Goal: Find specific page/section: Find specific page/section

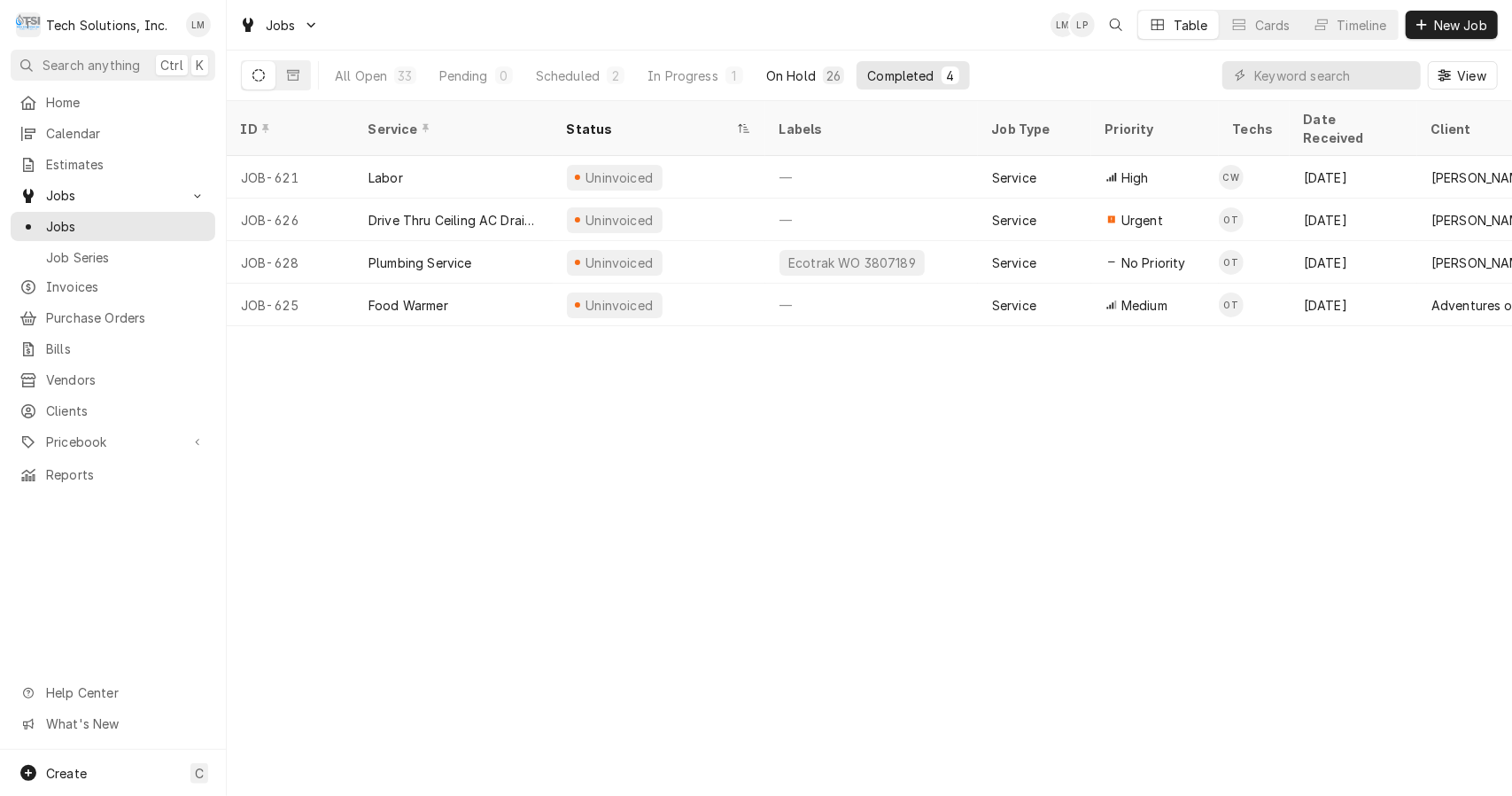
click at [803, 74] on div "On Hold" at bounding box center [791, 76] width 49 height 18
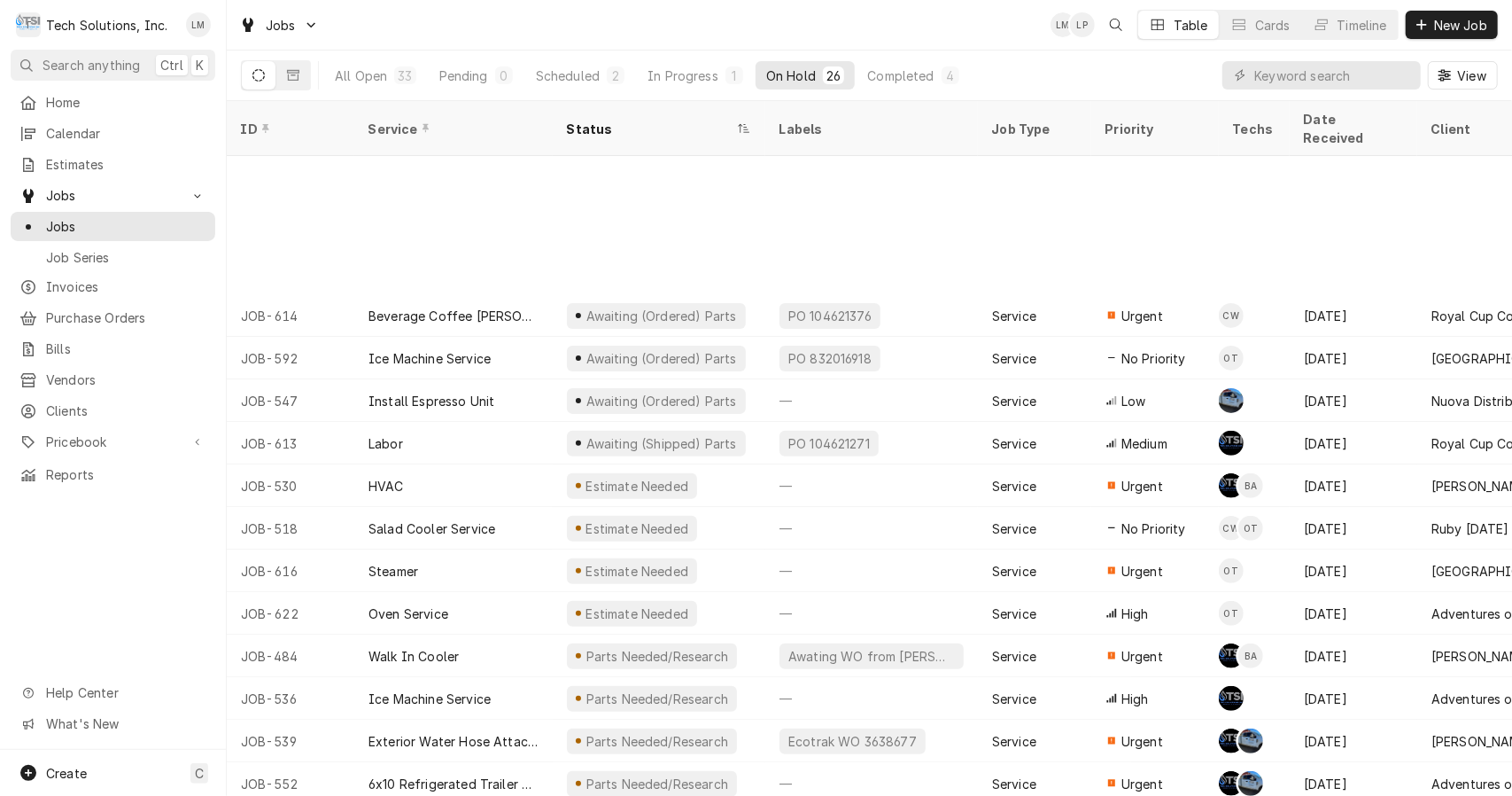
scroll to position [457, 0]
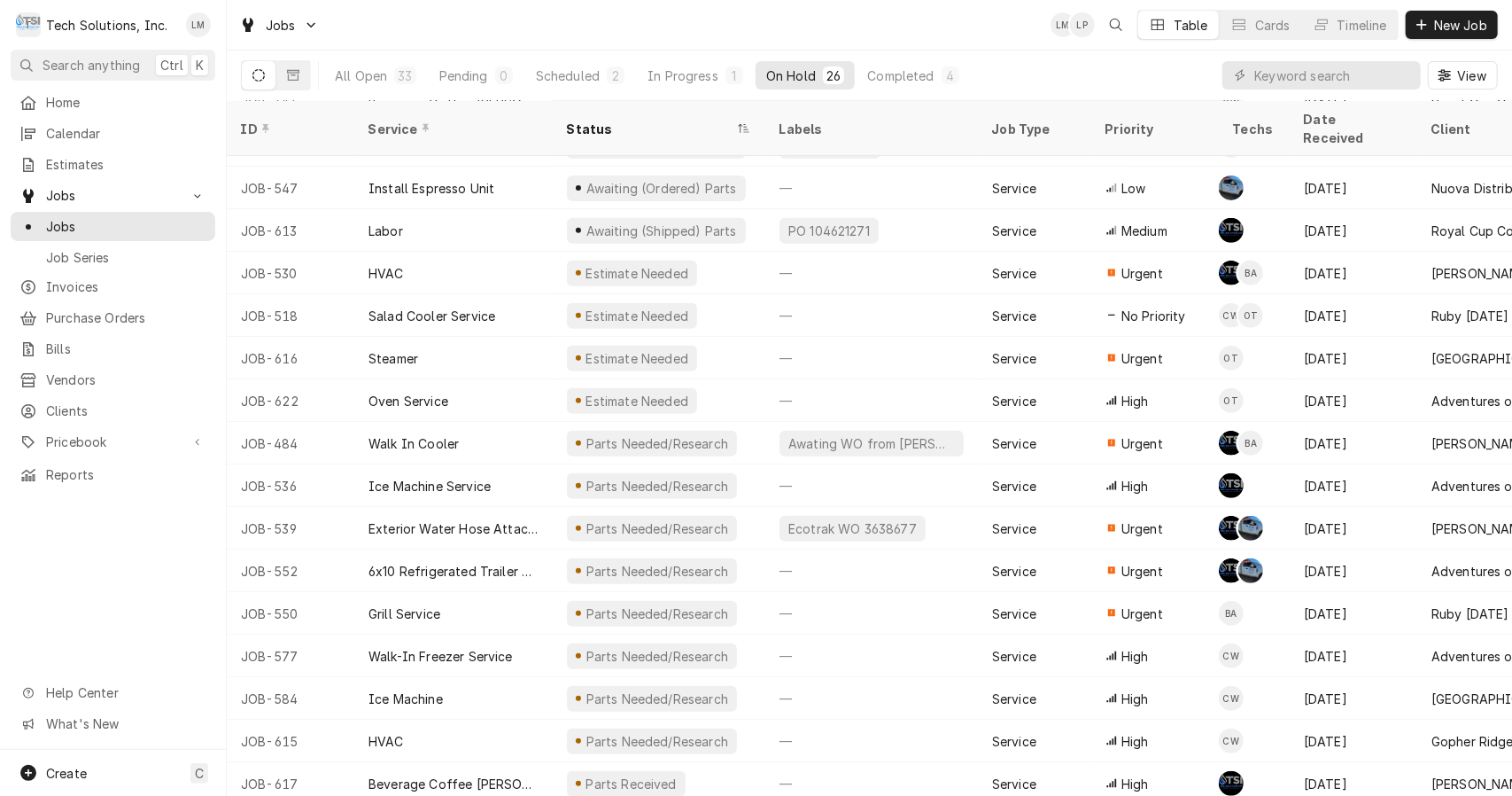
click at [681, 78] on div "In Progress" at bounding box center [682, 76] width 70 height 18
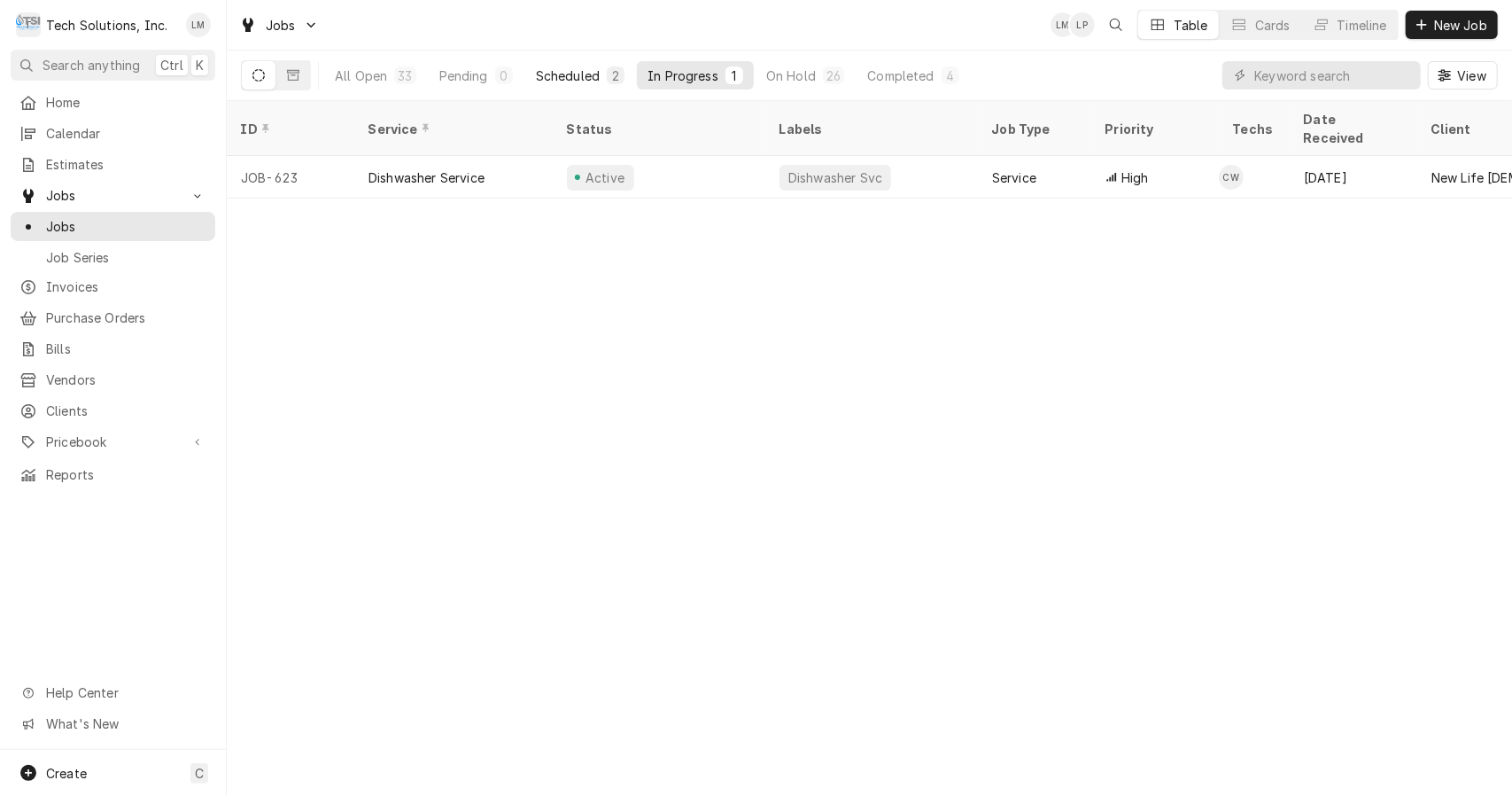
click at [596, 72] on div "Scheduled" at bounding box center [568, 76] width 64 height 18
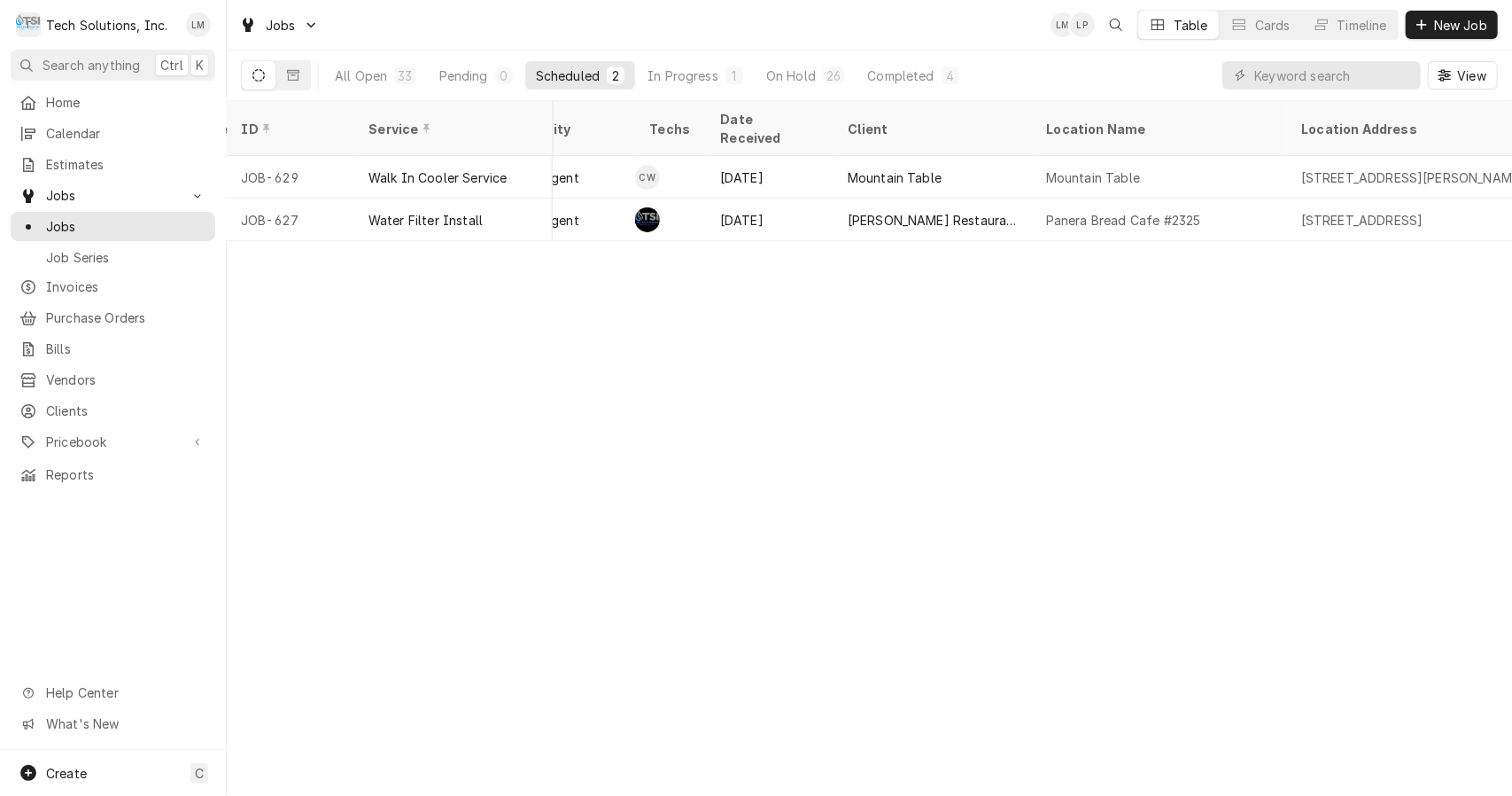
scroll to position [0, 587]
click at [906, 74] on div "Completed" at bounding box center [900, 76] width 67 height 18
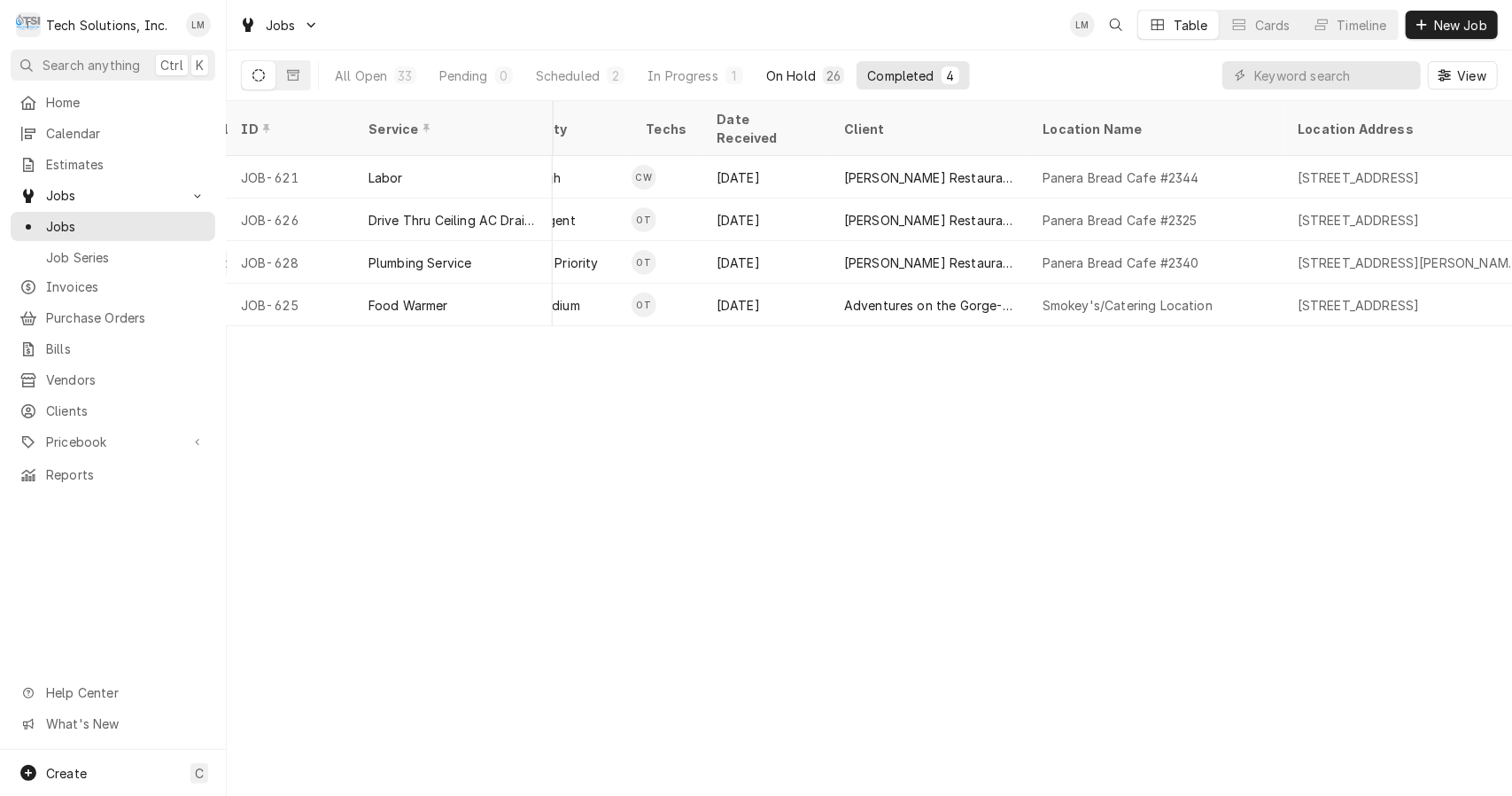
click at [796, 65] on button "On Hold 26" at bounding box center [805, 75] width 99 height 28
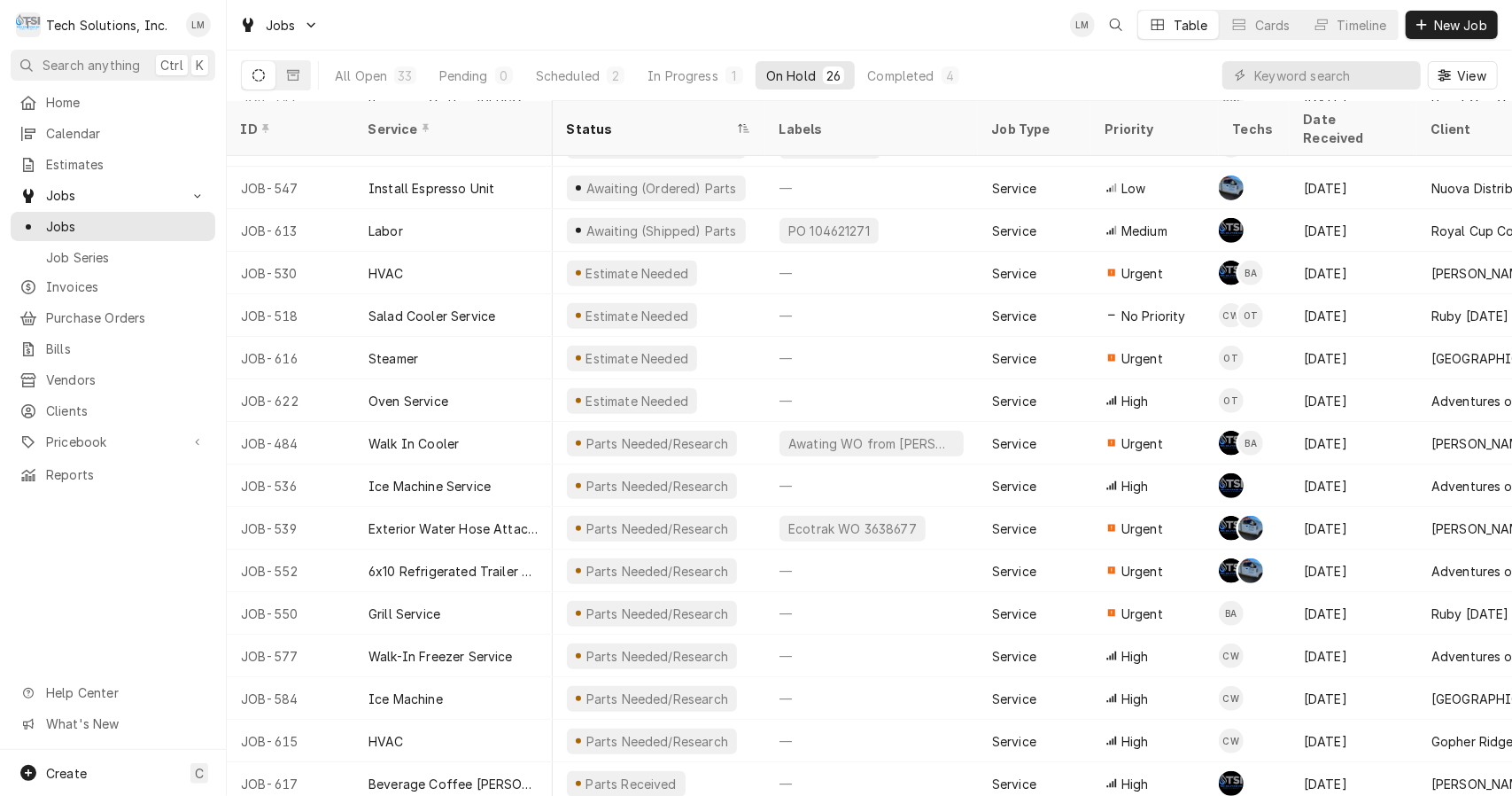
scroll to position [457, 49]
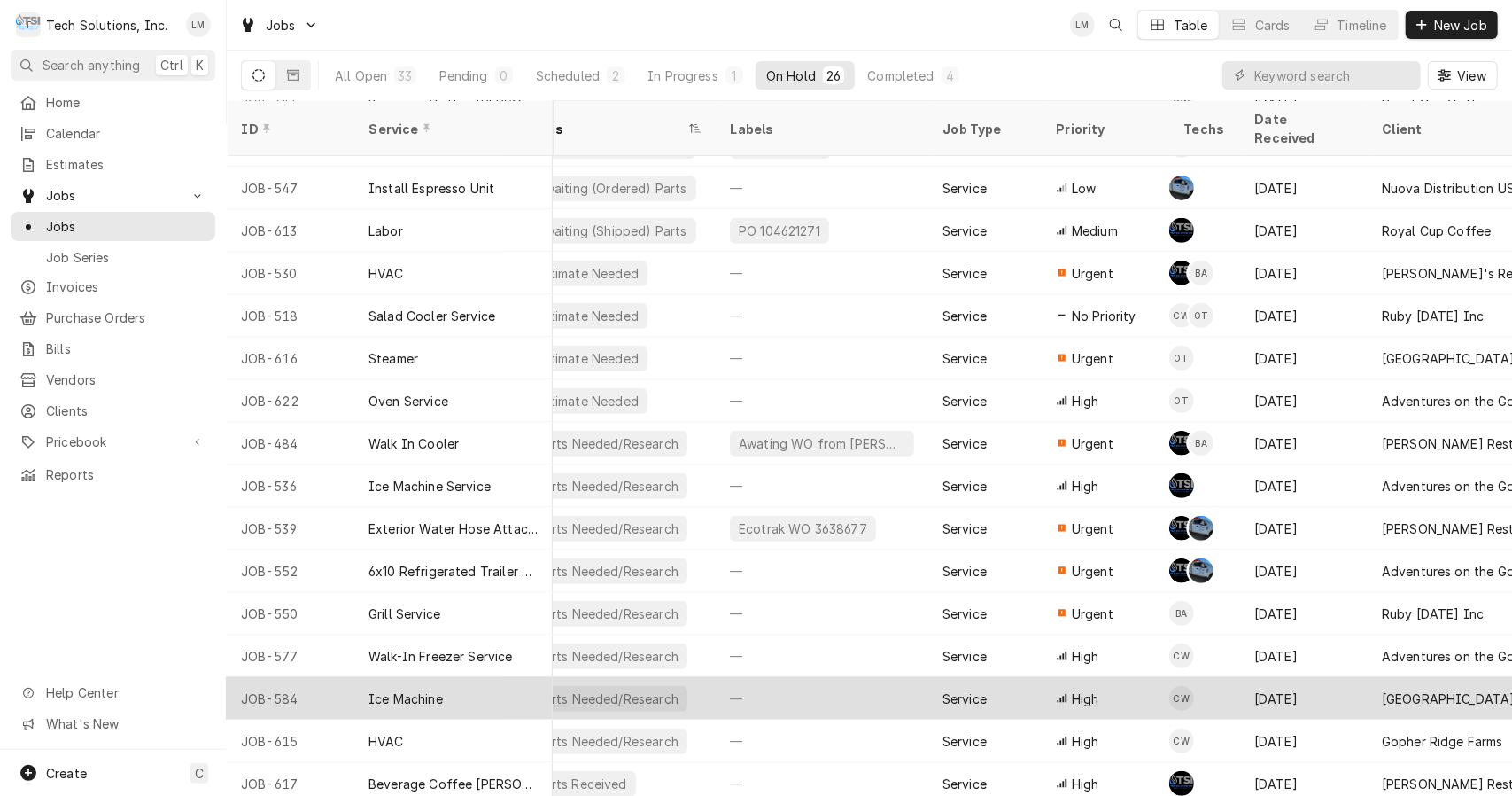
click at [1424, 689] on div "[GEOGRAPHIC_DATA], [GEOGRAPHIC_DATA]" at bounding box center [1467, 698] width 170 height 18
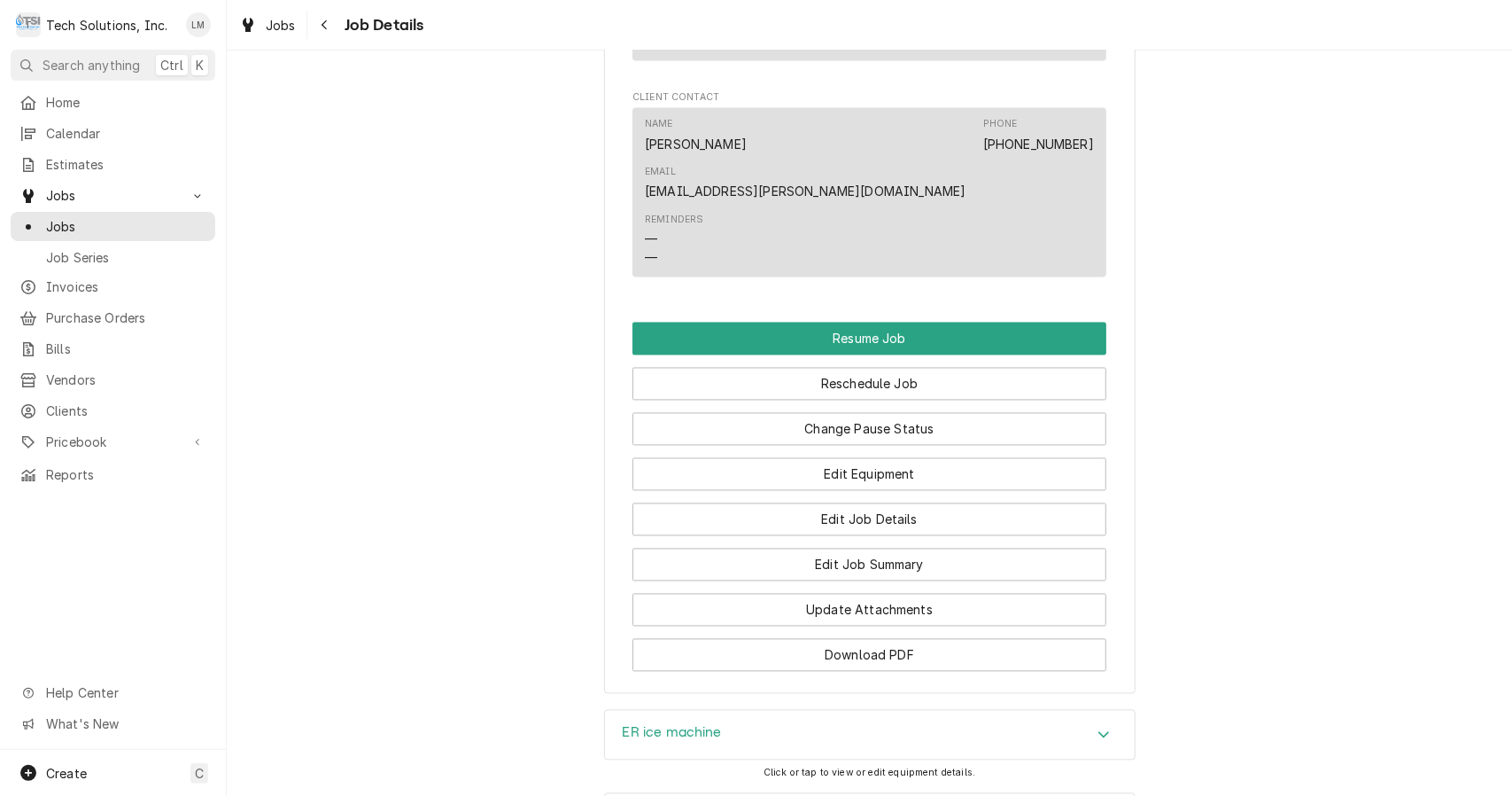
scroll to position [2205, 0]
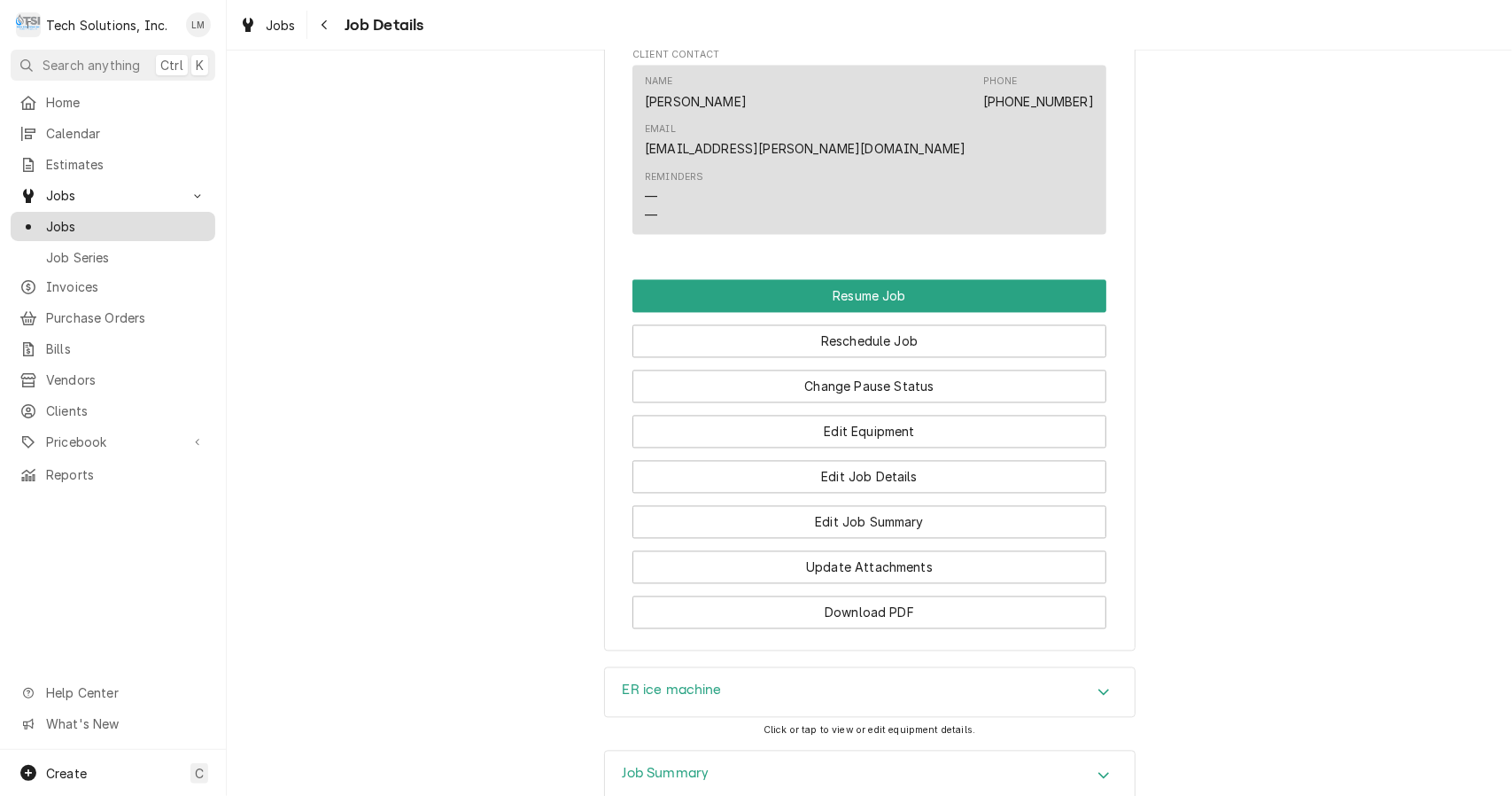
click at [87, 224] on span "Jobs" at bounding box center [125, 226] width 160 height 18
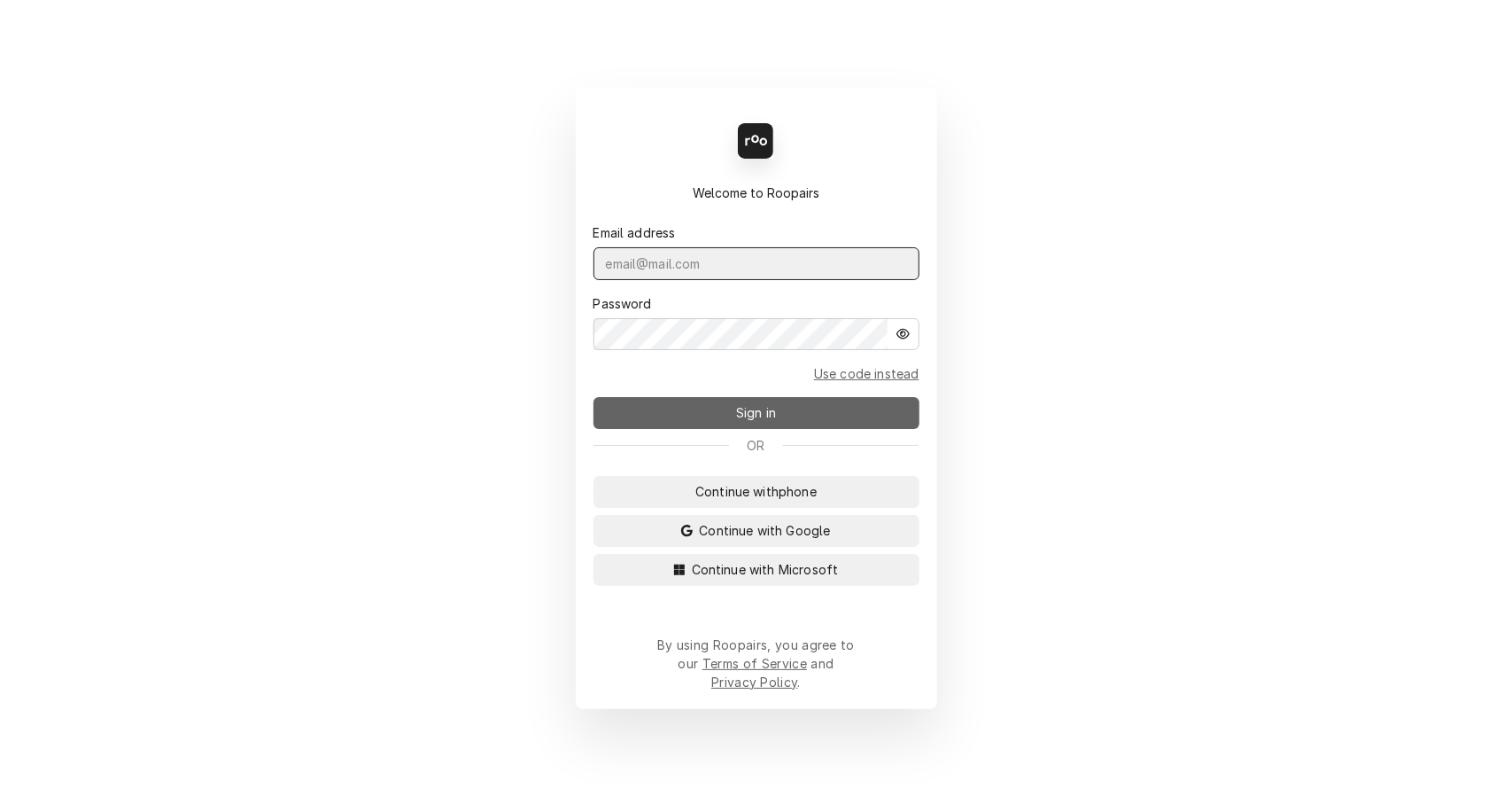
type input "[EMAIL_ADDRESS][DOMAIN_NAME]"
click at [765, 422] on span "Sign in" at bounding box center [756, 413] width 47 height 18
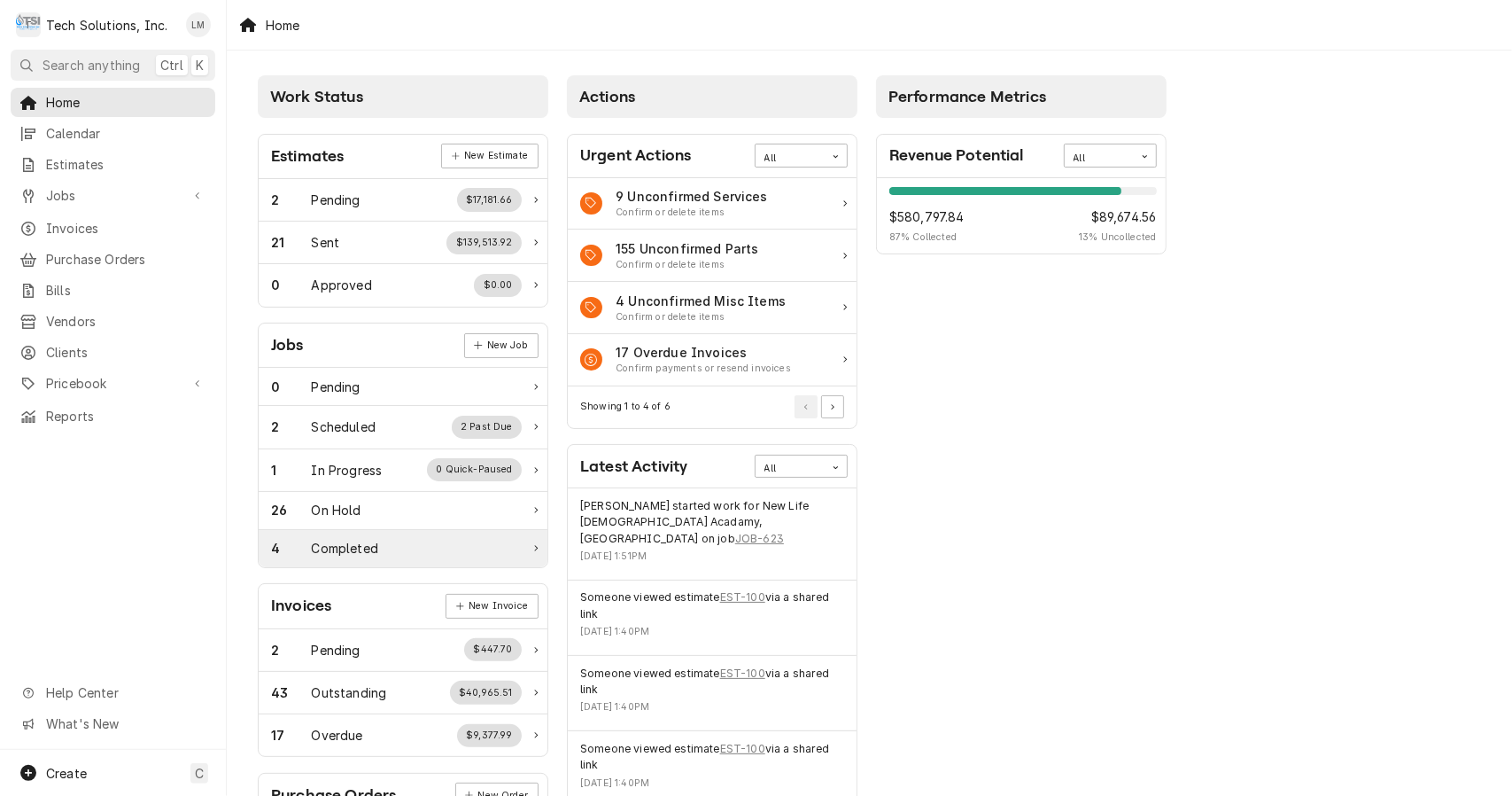
click at [303, 541] on div "4" at bounding box center [291, 548] width 41 height 18
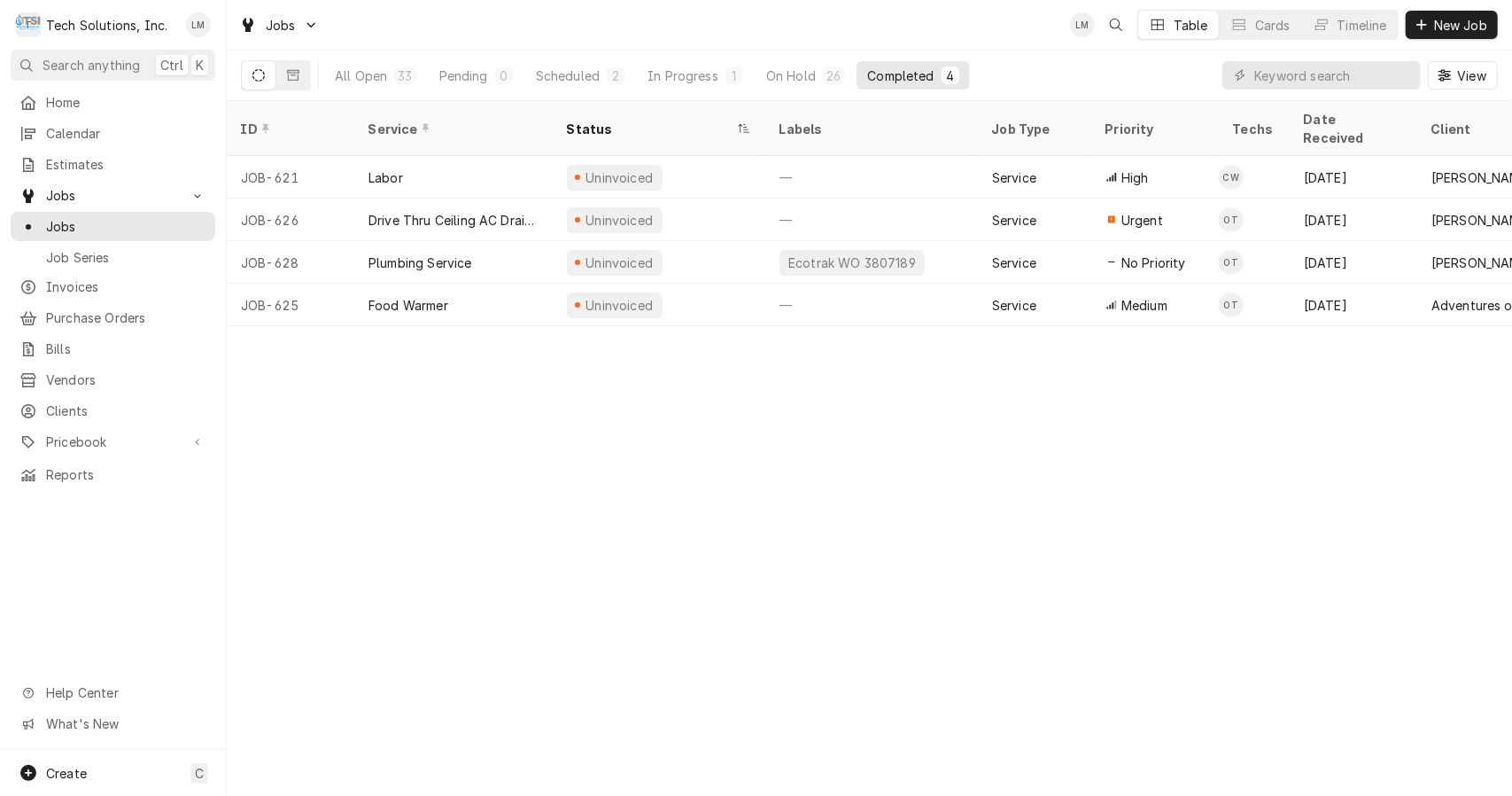
click at [1159, 571] on div "ID Service Status Labels Job Type Priority Techs Date Received Client Location …" at bounding box center [869, 447] width 1285 height 694
click at [573, 81] on div "Scheduled" at bounding box center [568, 76] width 64 height 18
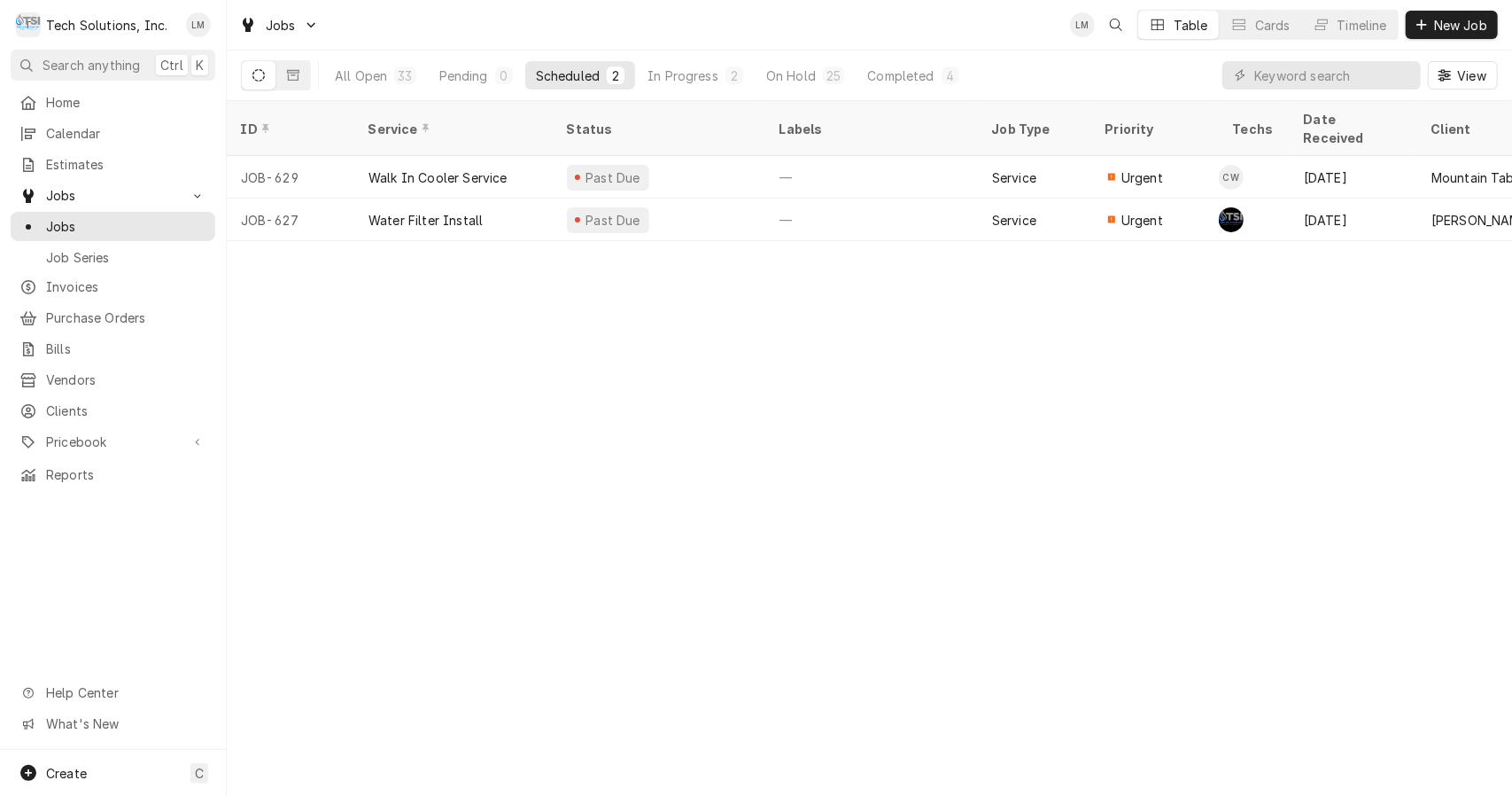
click at [1013, 382] on div "ID Service Status Labels Job Type Priority Techs Date Received Client Location …" at bounding box center [869, 447] width 1285 height 694
click at [789, 74] on div "On Hold" at bounding box center [791, 76] width 49 height 18
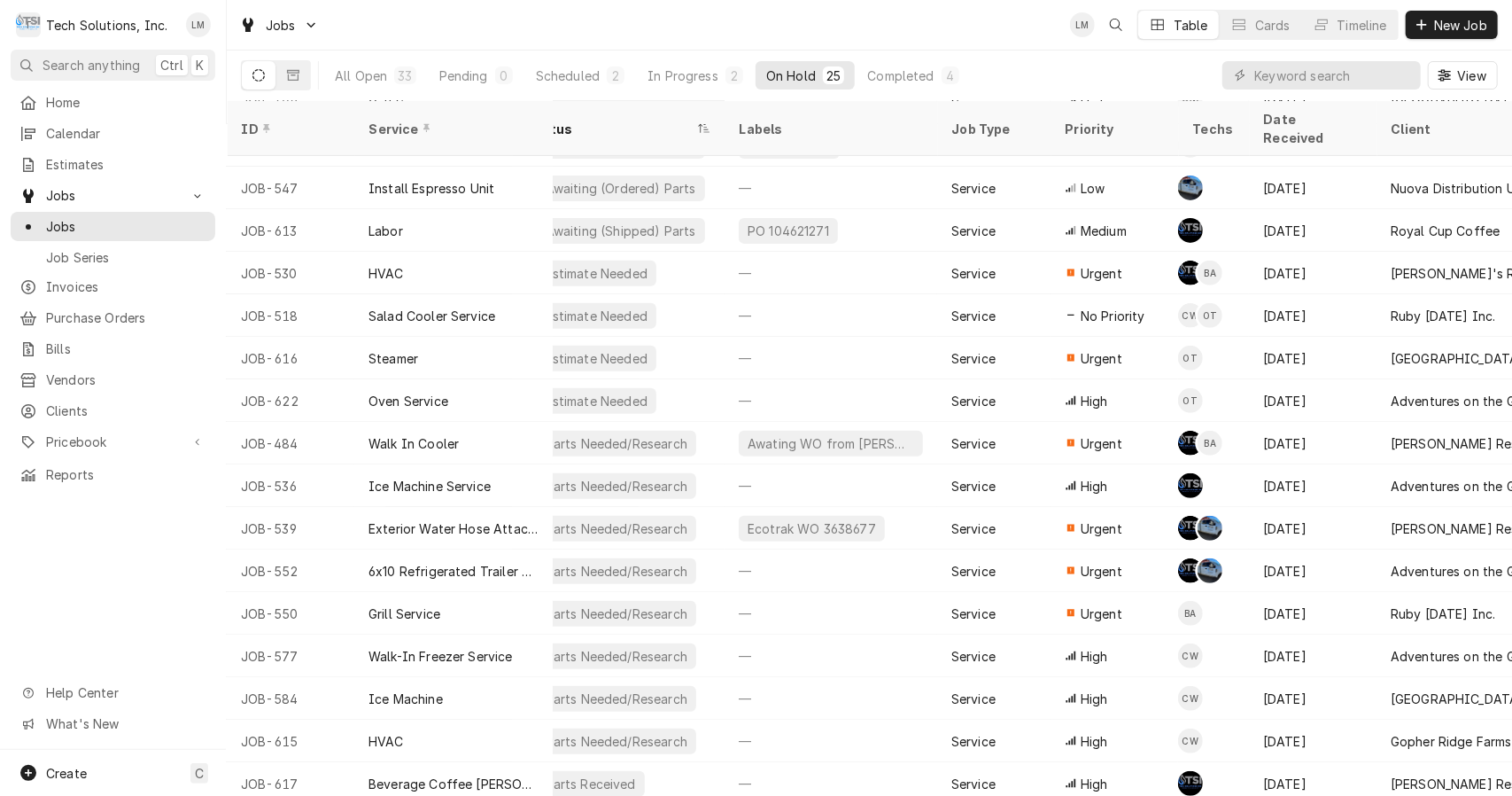
scroll to position [414, 0]
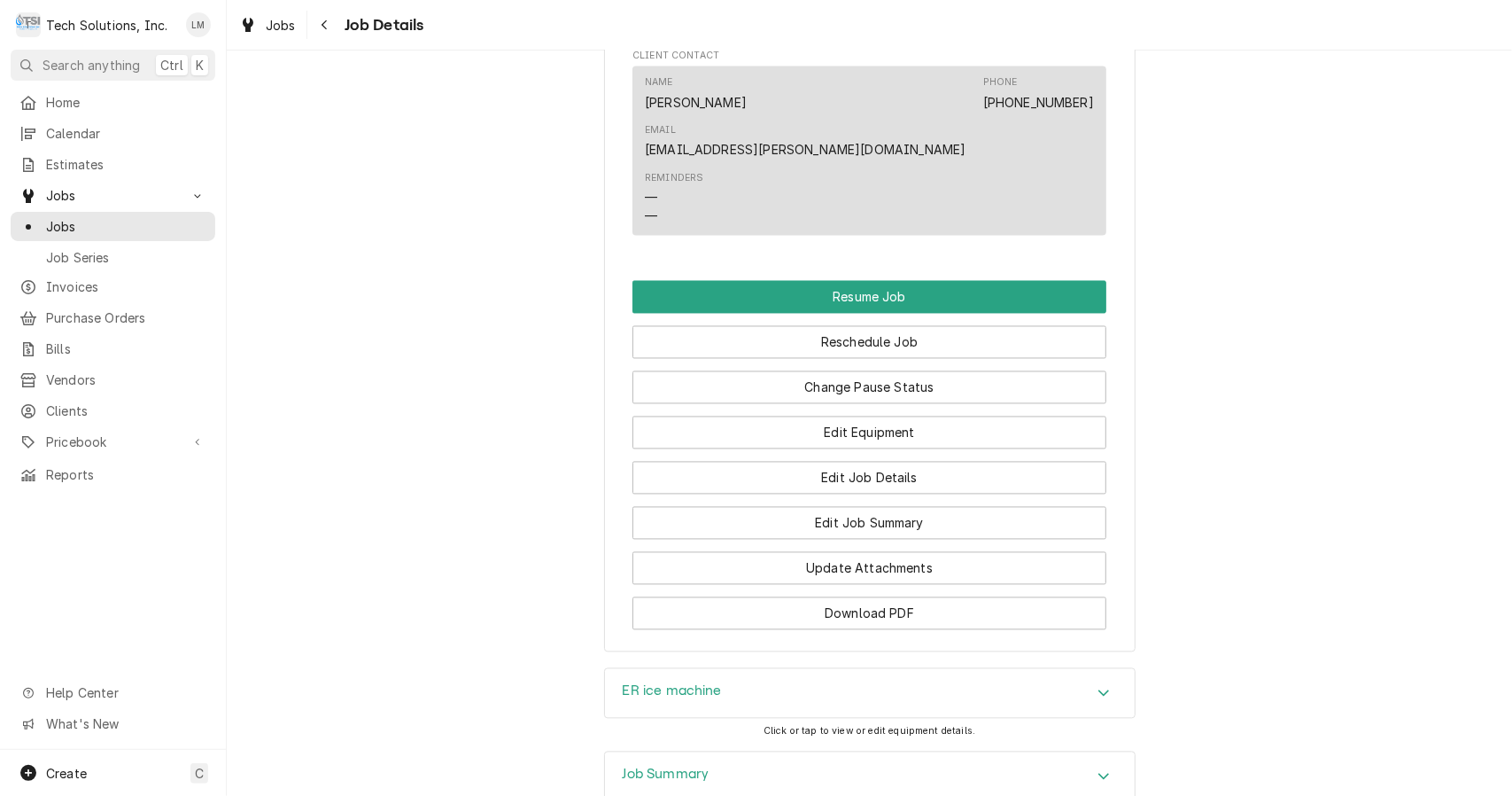
scroll to position [2205, 0]
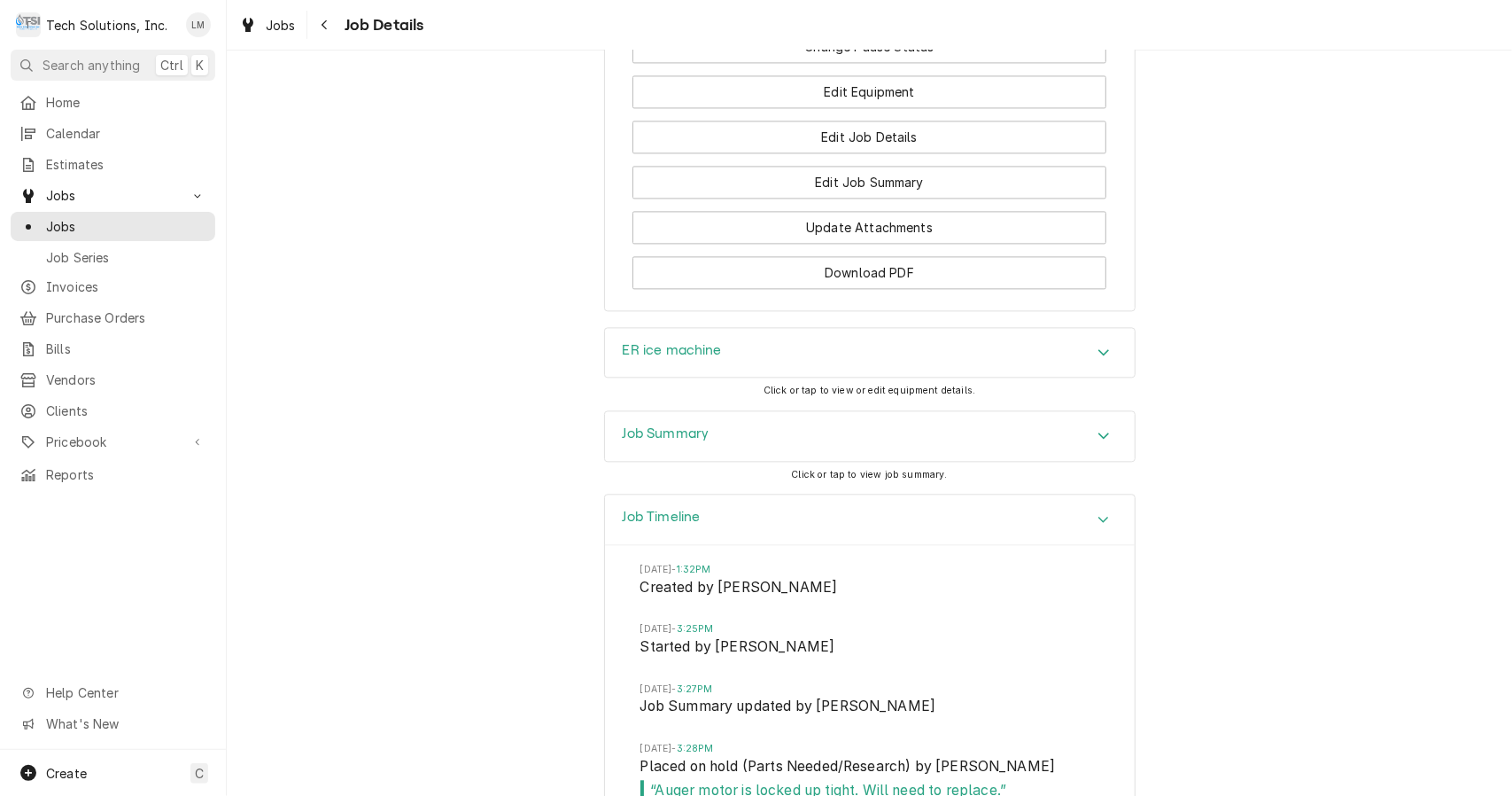
scroll to position [2568, 0]
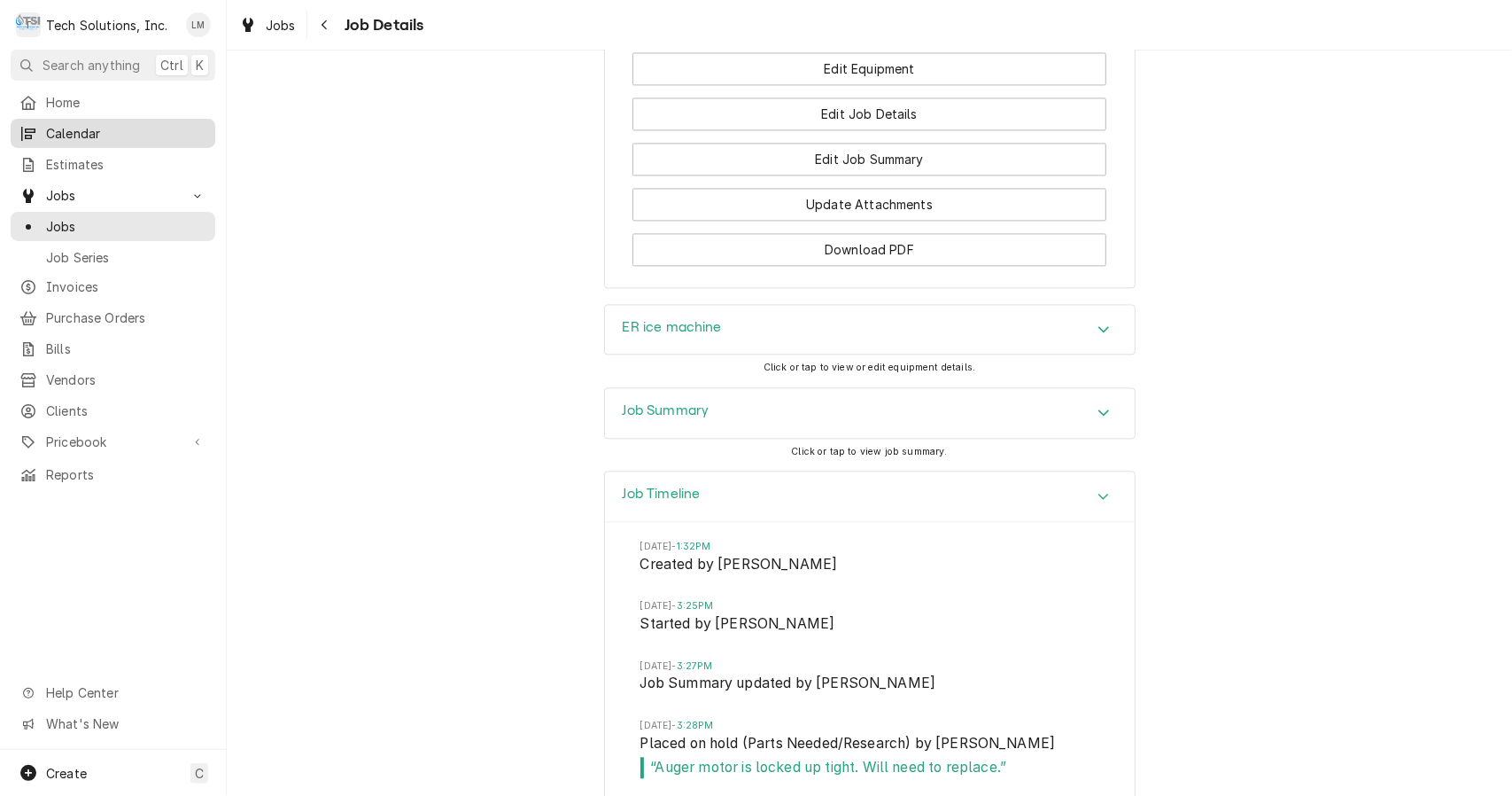
click at [56, 129] on span "Calendar" at bounding box center [125, 134] width 160 height 18
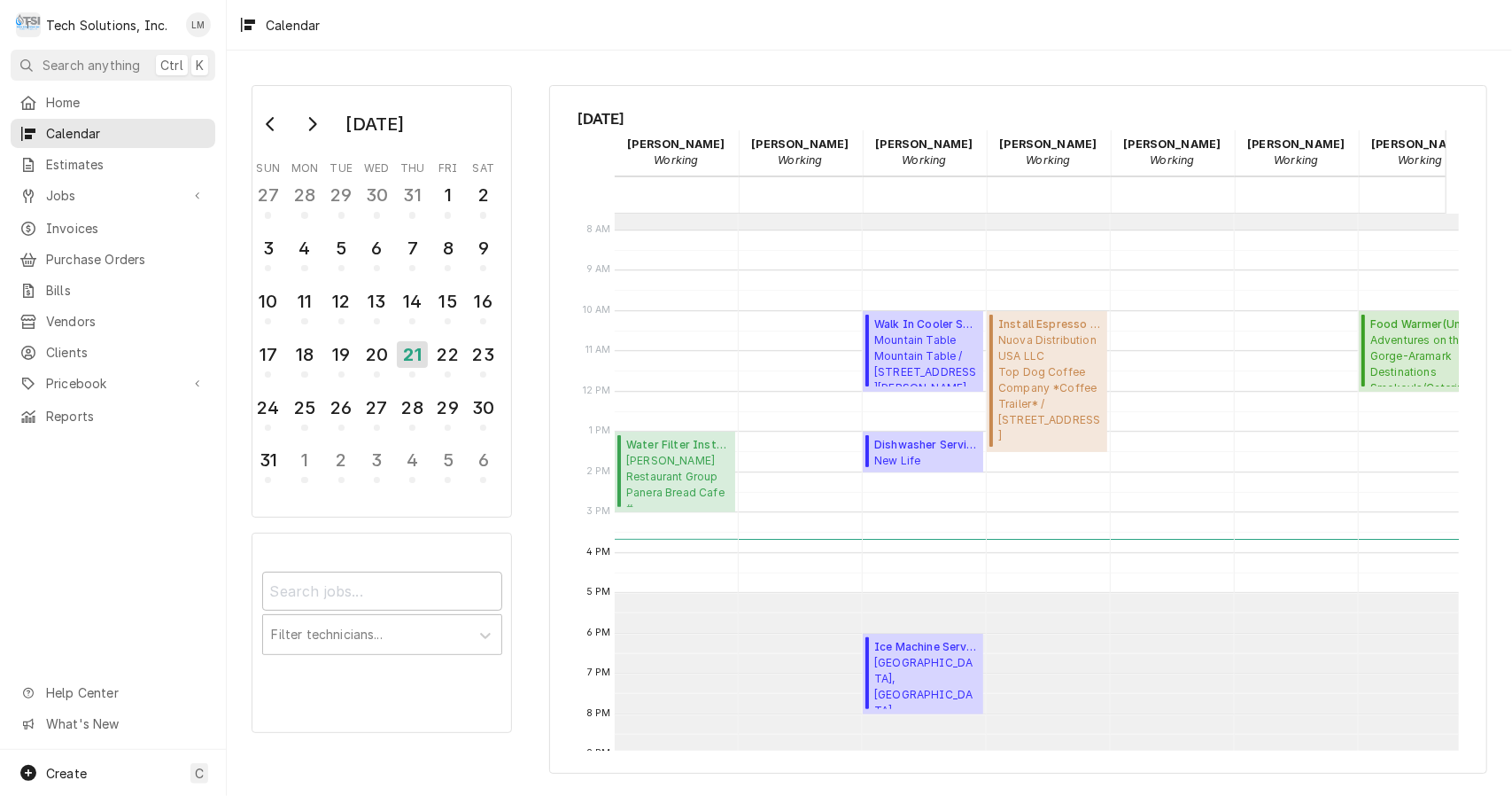
scroll to position [305, 0]
click at [70, 193] on span "Jobs" at bounding box center [113, 195] width 134 height 18
click at [74, 227] on span "Jobs" at bounding box center [125, 226] width 160 height 18
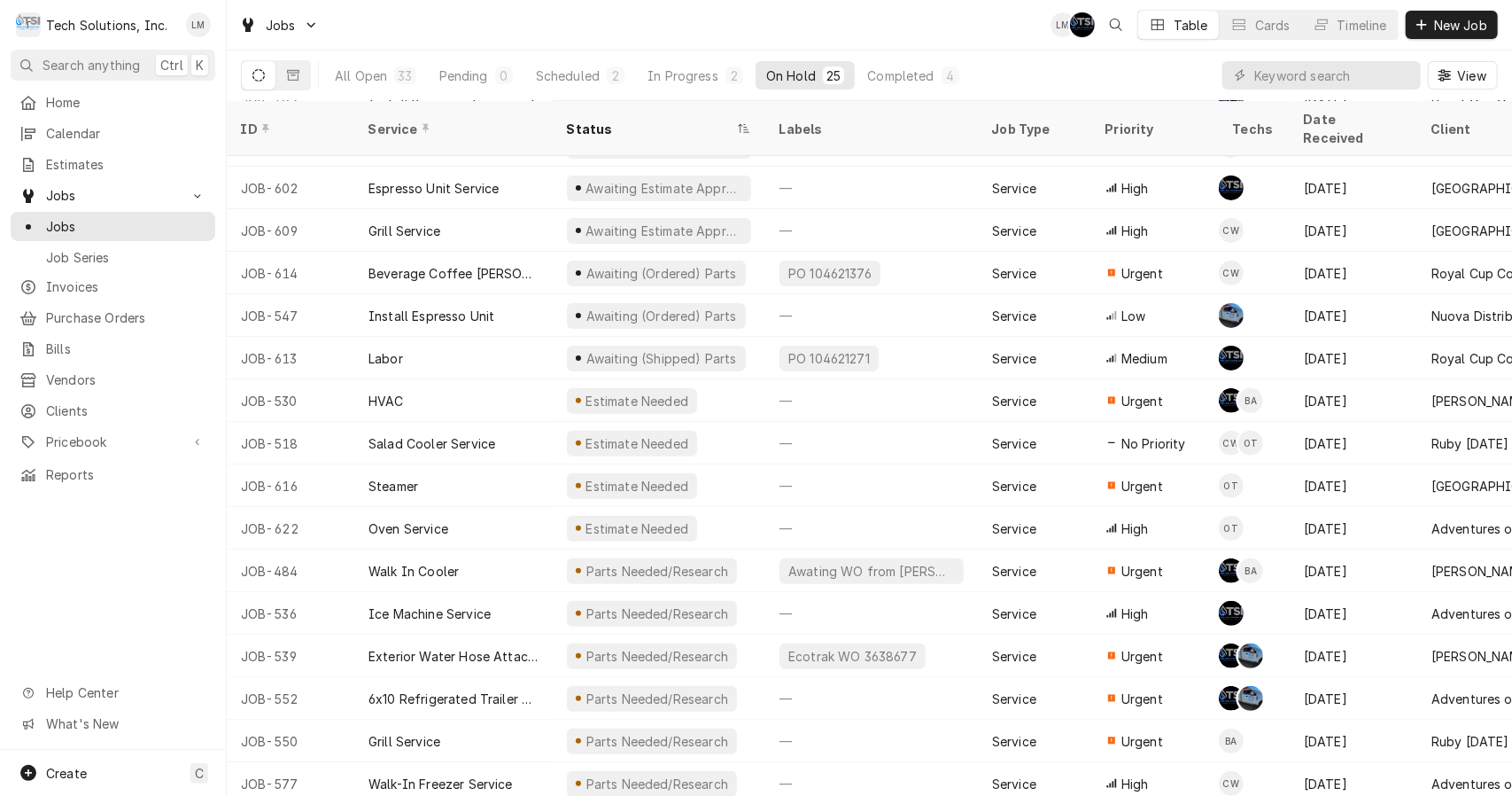
scroll to position [414, 0]
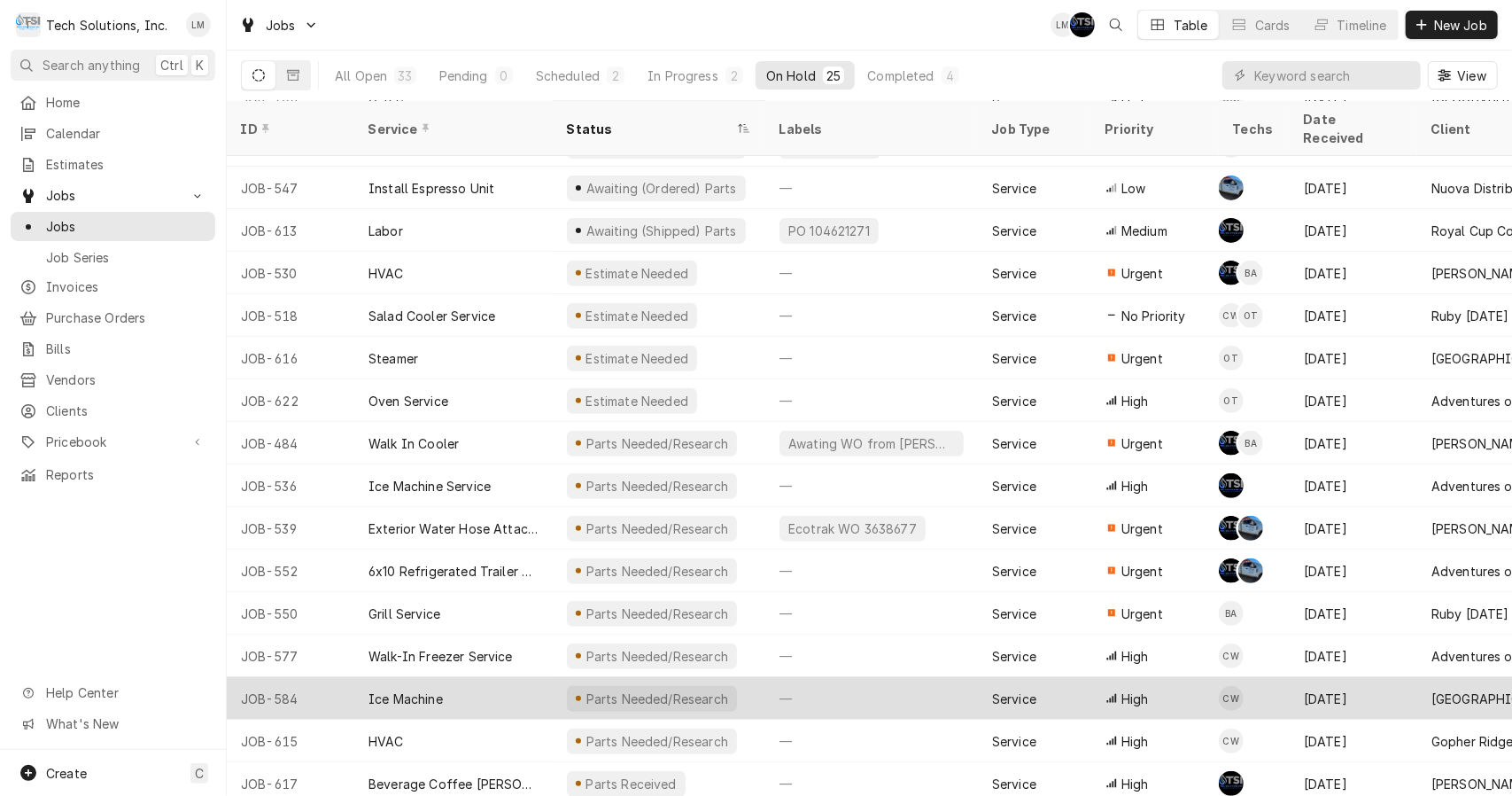
click at [402, 685] on div "Ice Machine" at bounding box center [453, 698] width 198 height 42
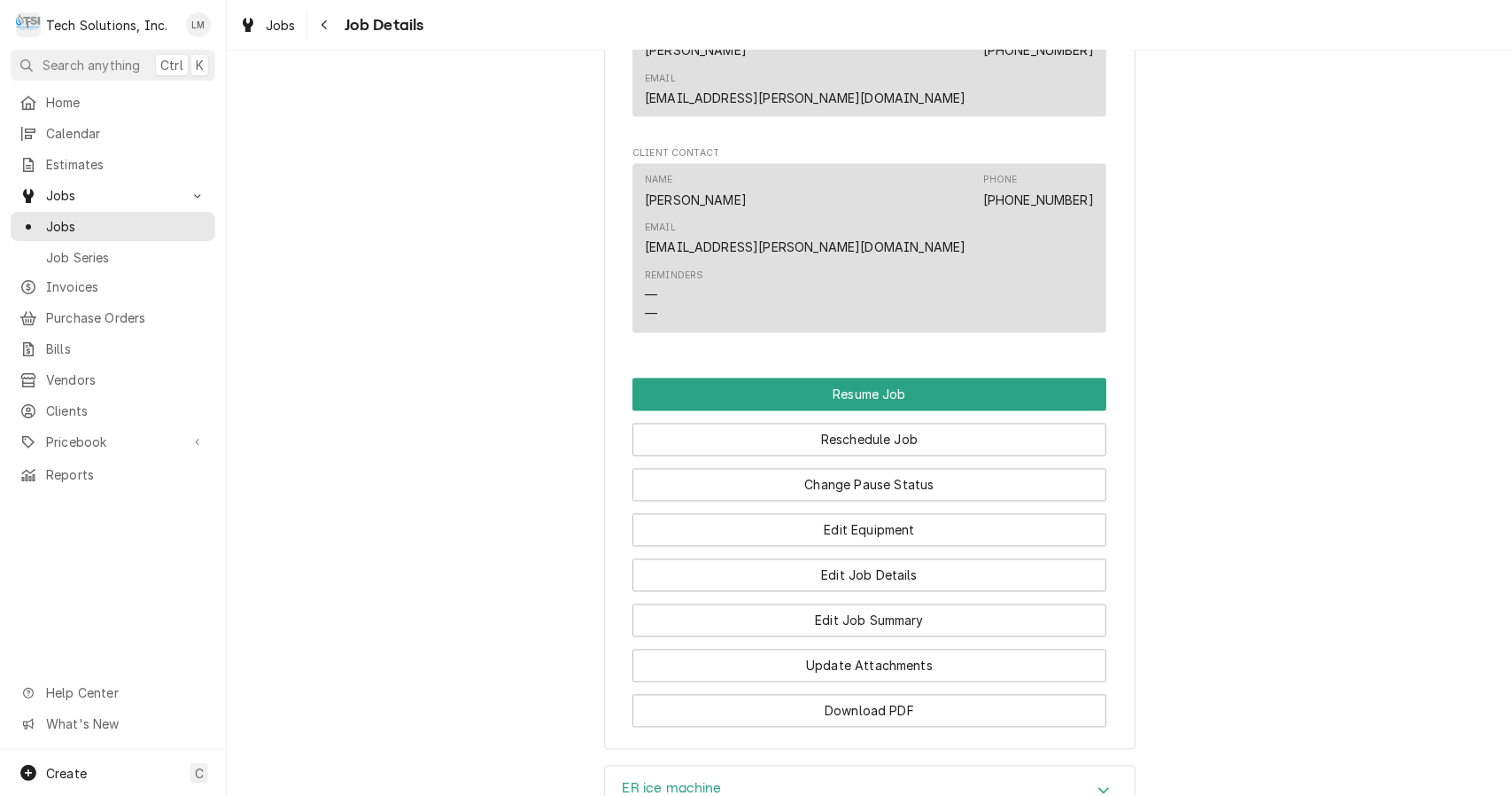
scroll to position [2205, 0]
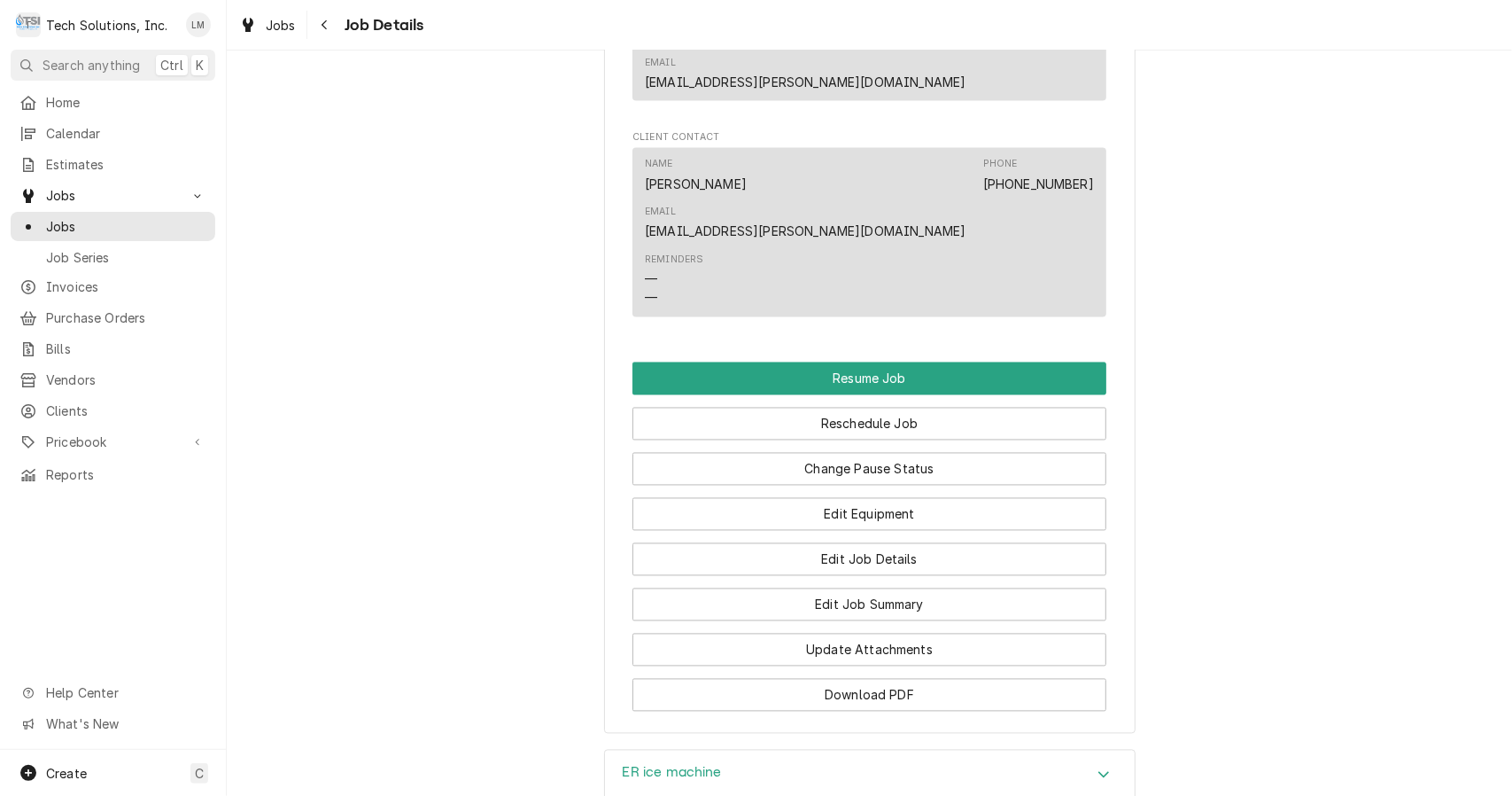
scroll to position [2081, 0]
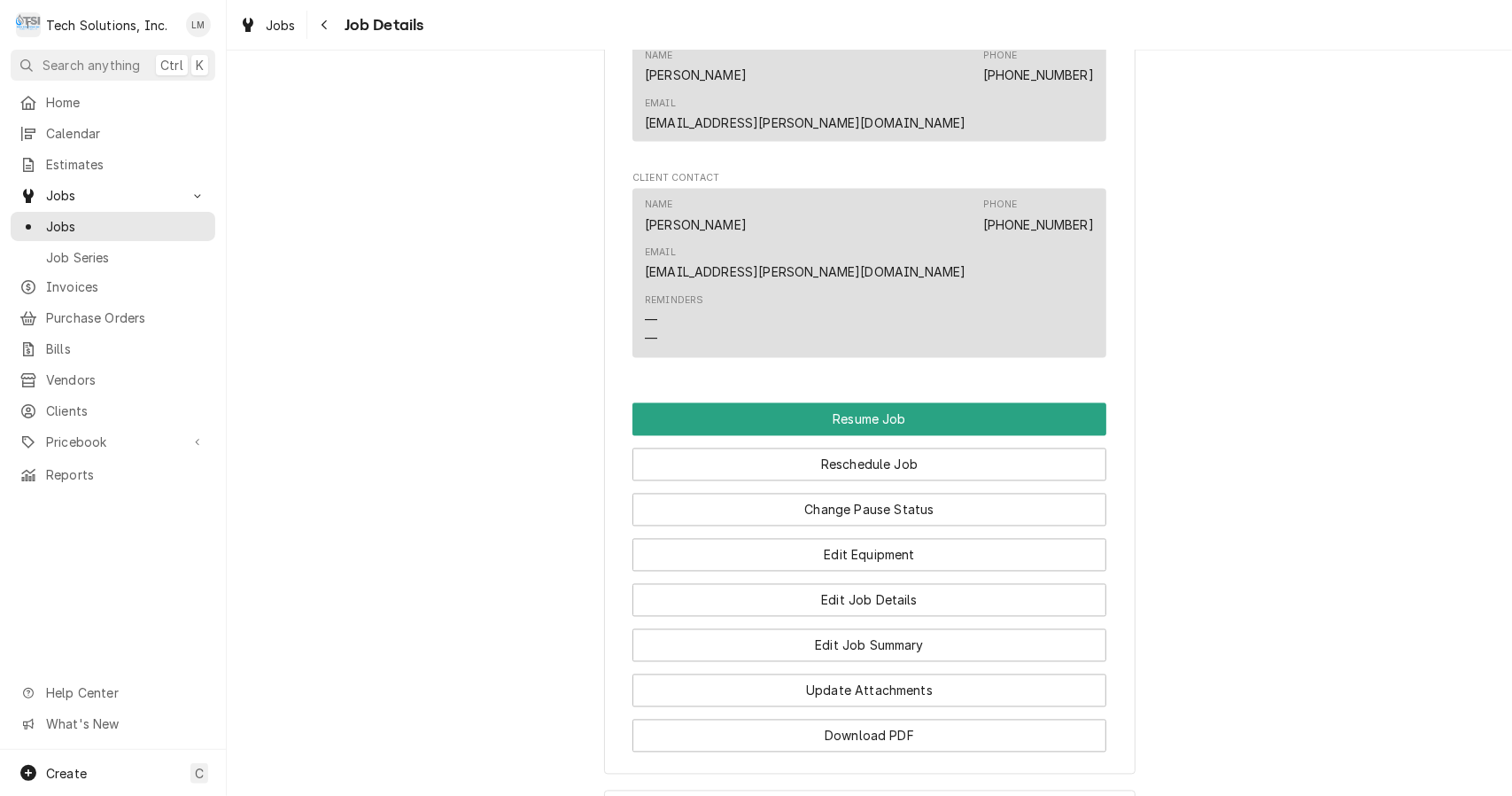
click at [1001, 719] on button "Download PDF" at bounding box center [869, 736] width 474 height 33
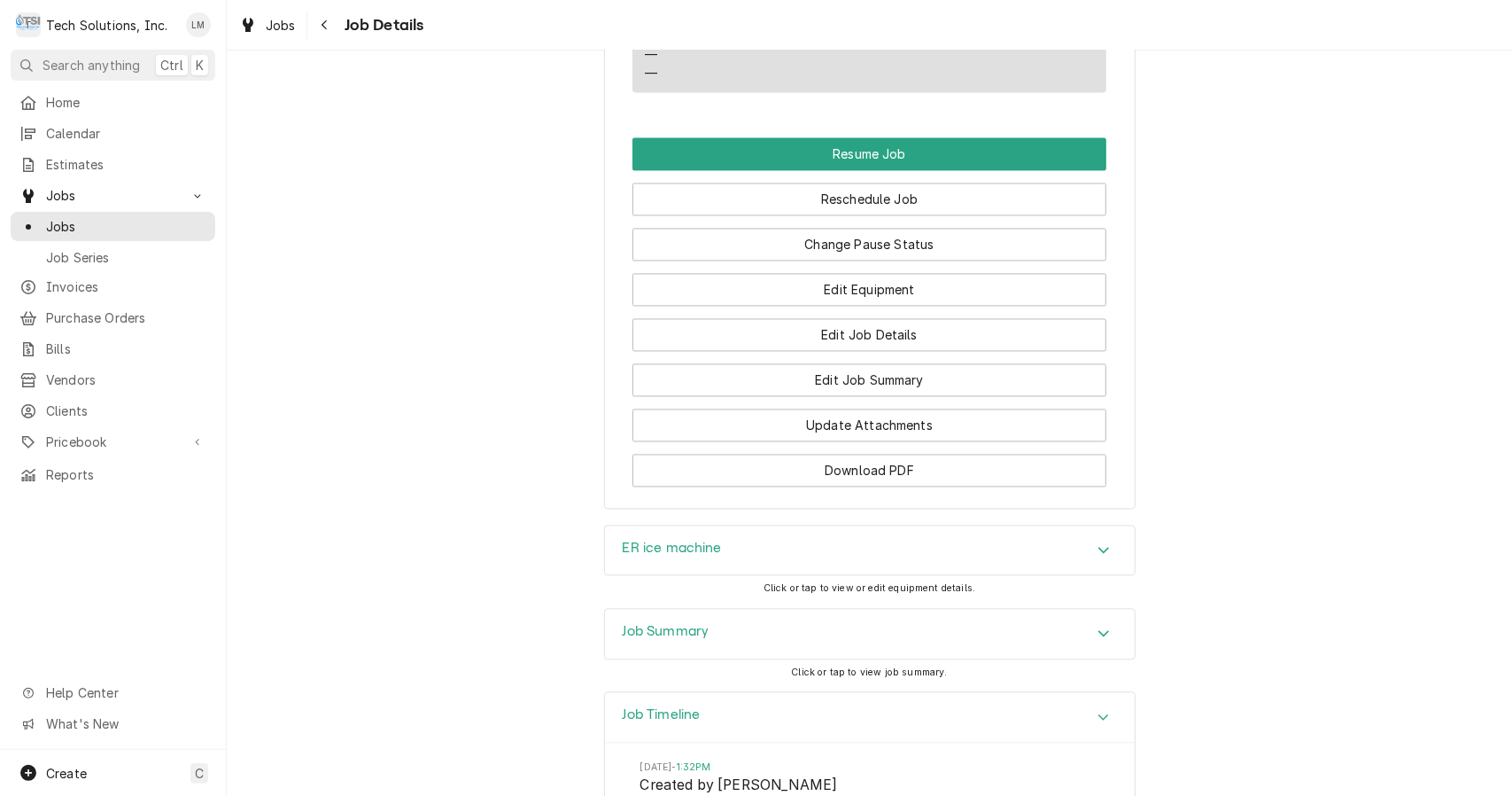
scroll to position [2568, 0]
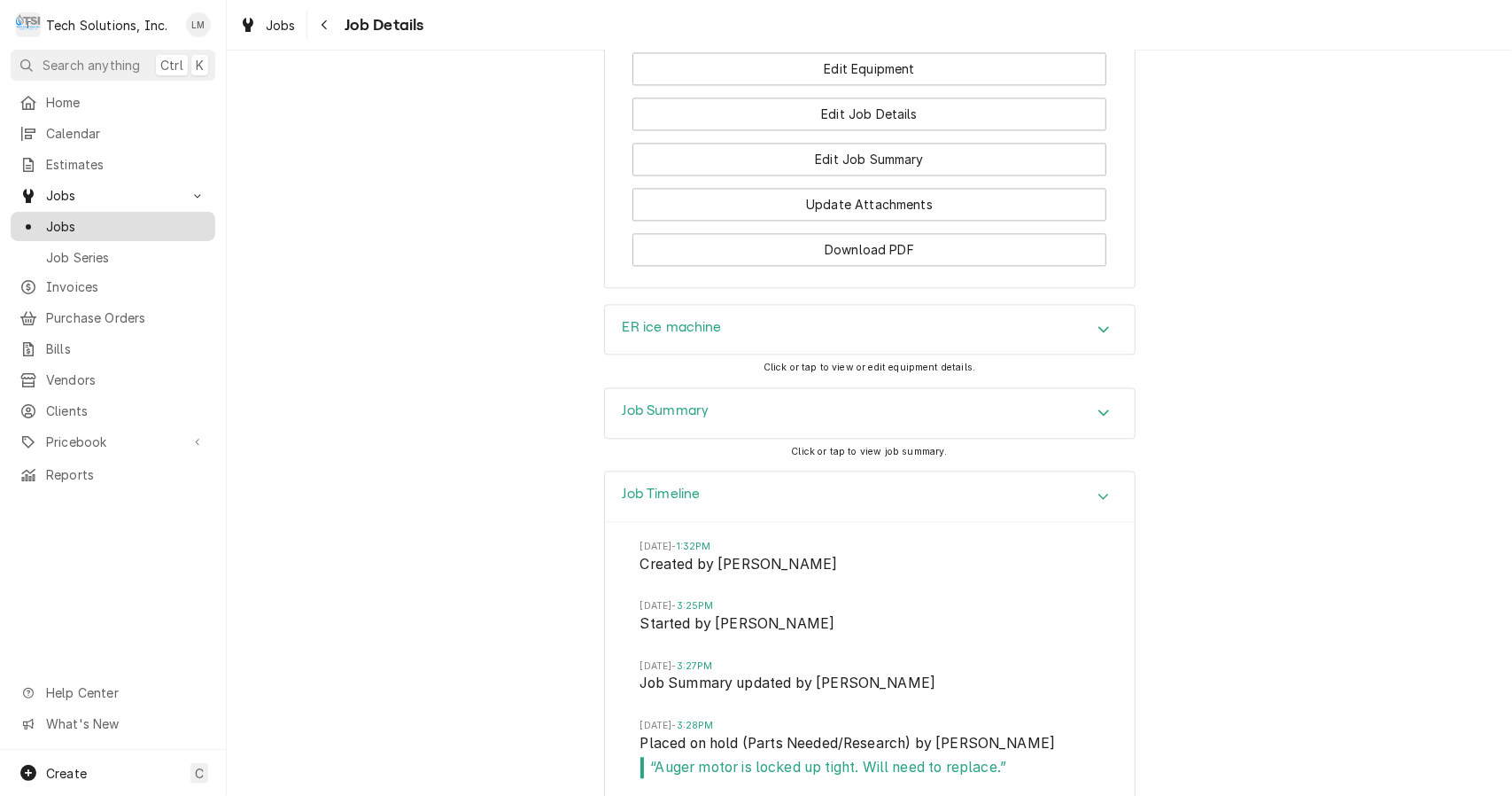
click at [113, 221] on span "Jobs" at bounding box center [125, 226] width 160 height 18
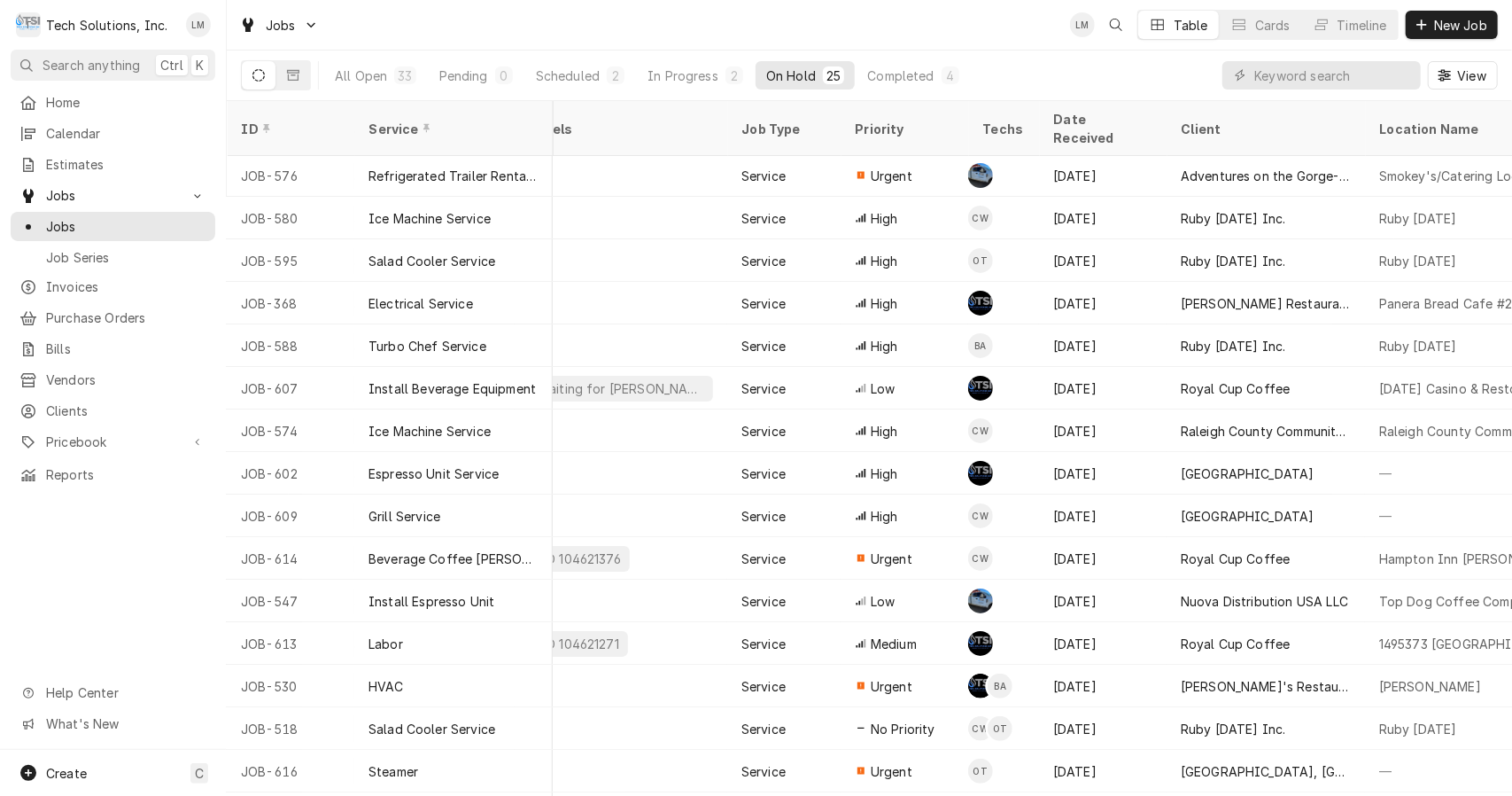
scroll to position [0, 251]
click at [566, 79] on div "Scheduled" at bounding box center [568, 76] width 64 height 18
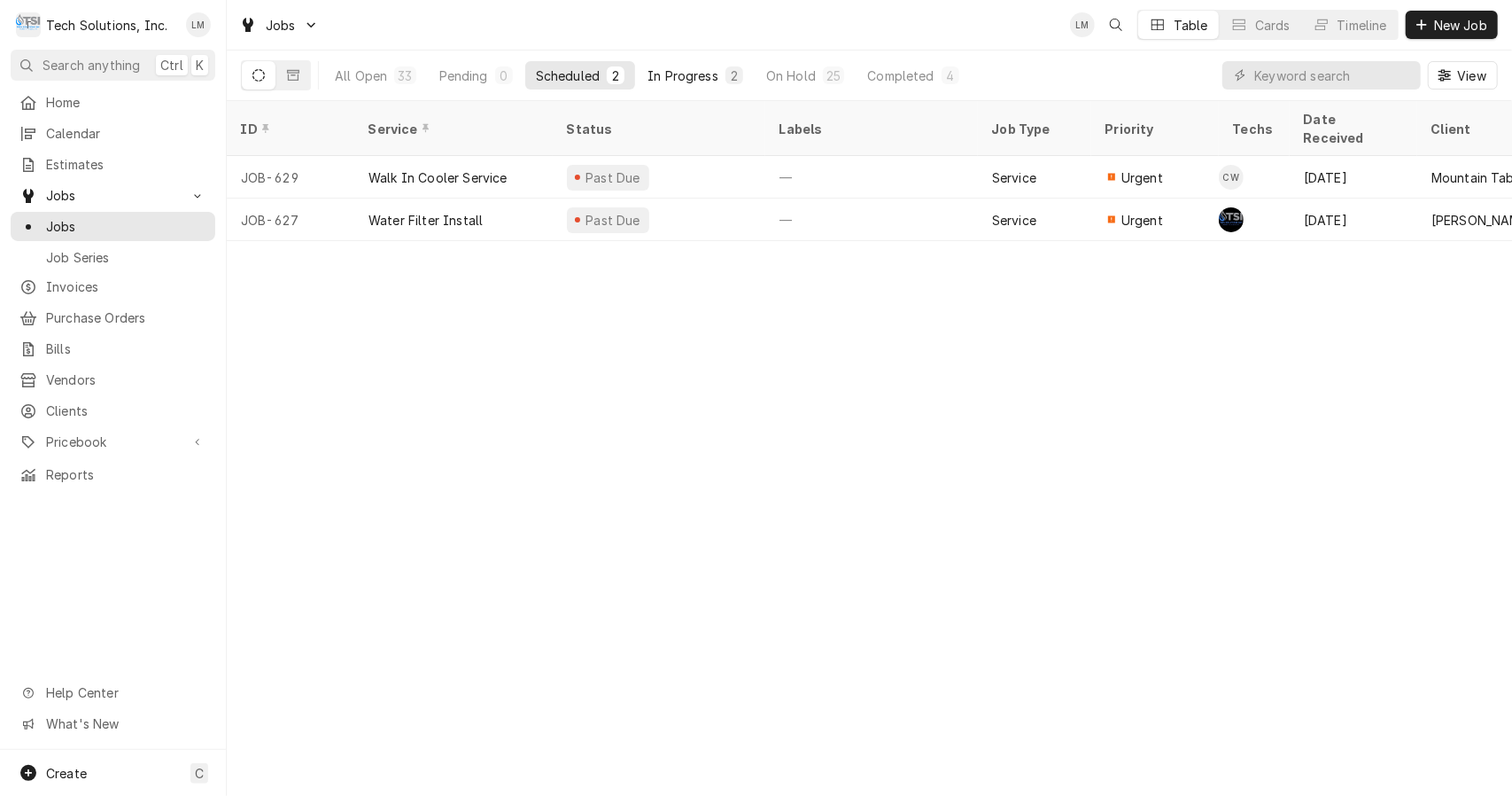
click at [683, 77] on div "In Progress" at bounding box center [682, 76] width 70 height 18
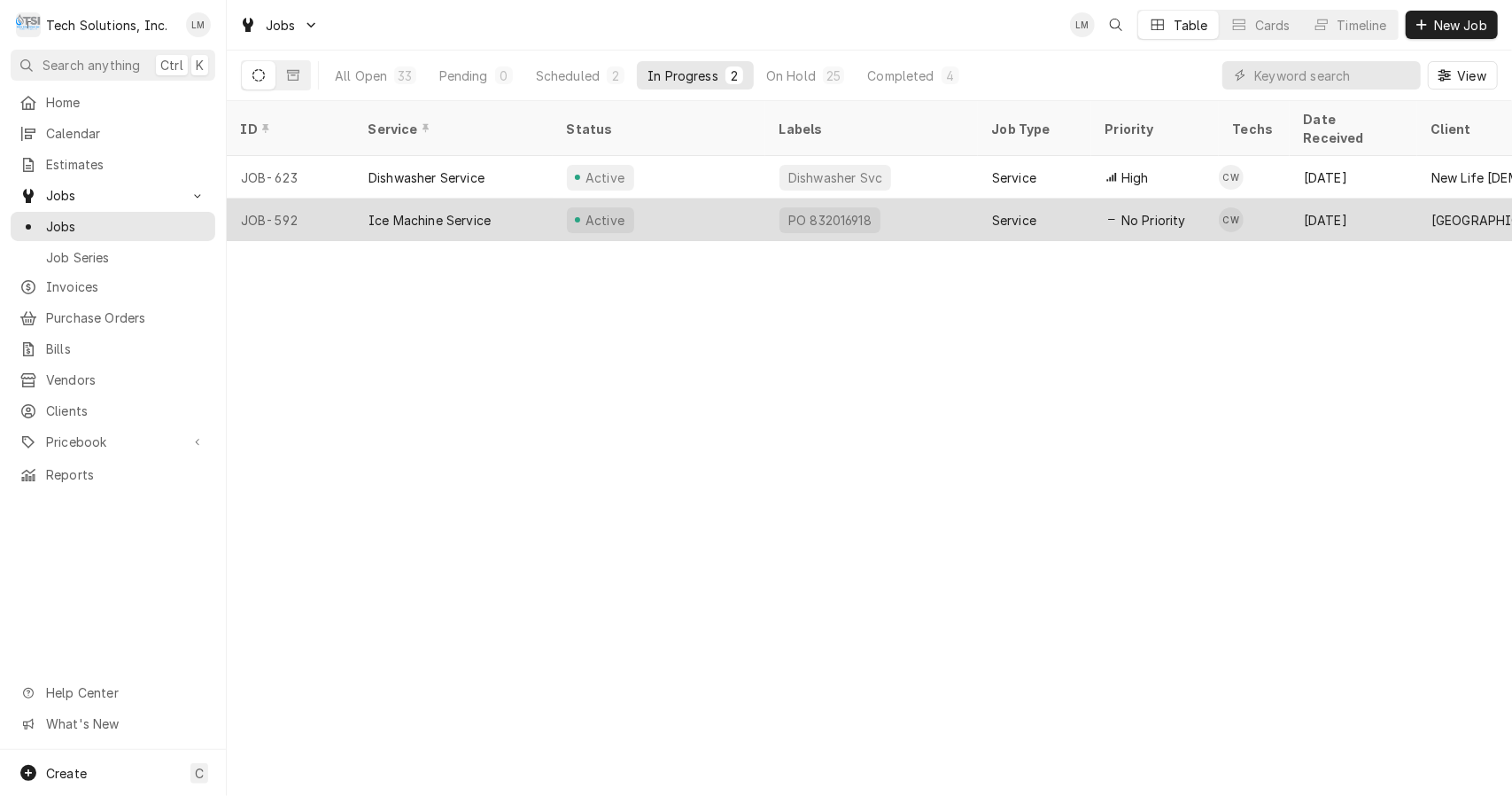
click at [406, 210] on div "Ice Machine Service" at bounding box center [430, 220] width 123 height 18
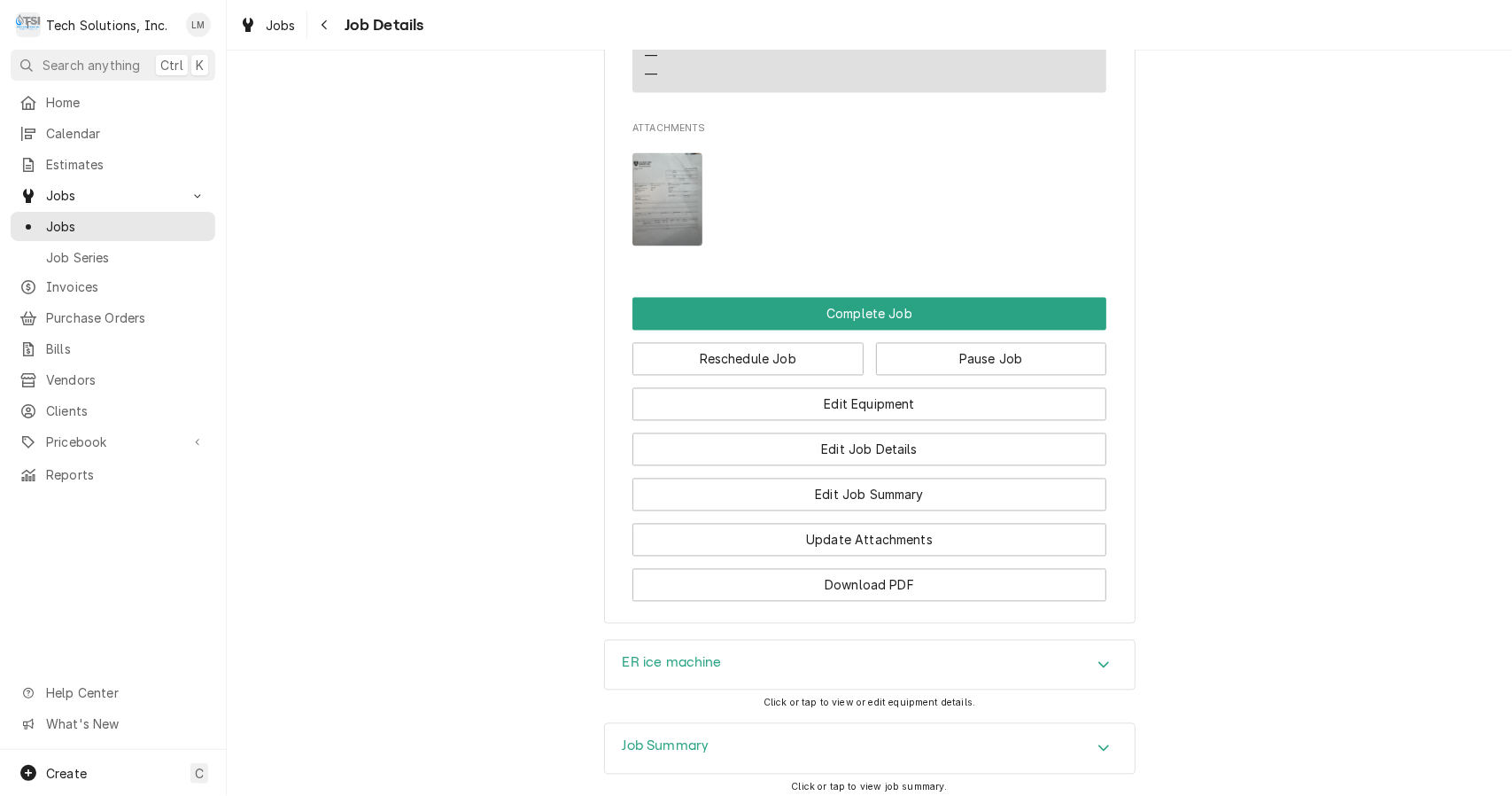
scroll to position [2242, 0]
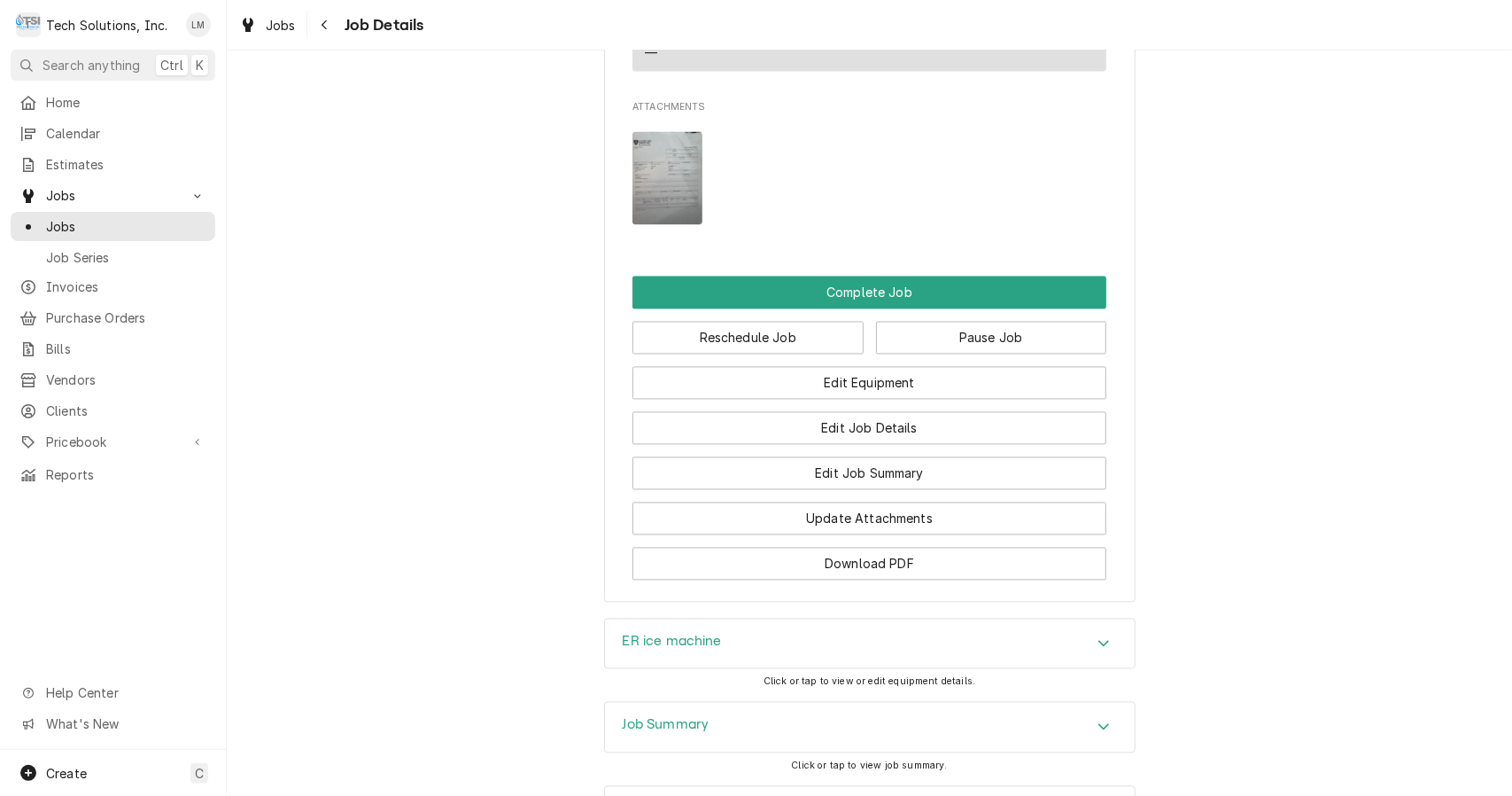
click at [1103, 795] on div "Accordion Header" at bounding box center [1103, 811] width 27 height 21
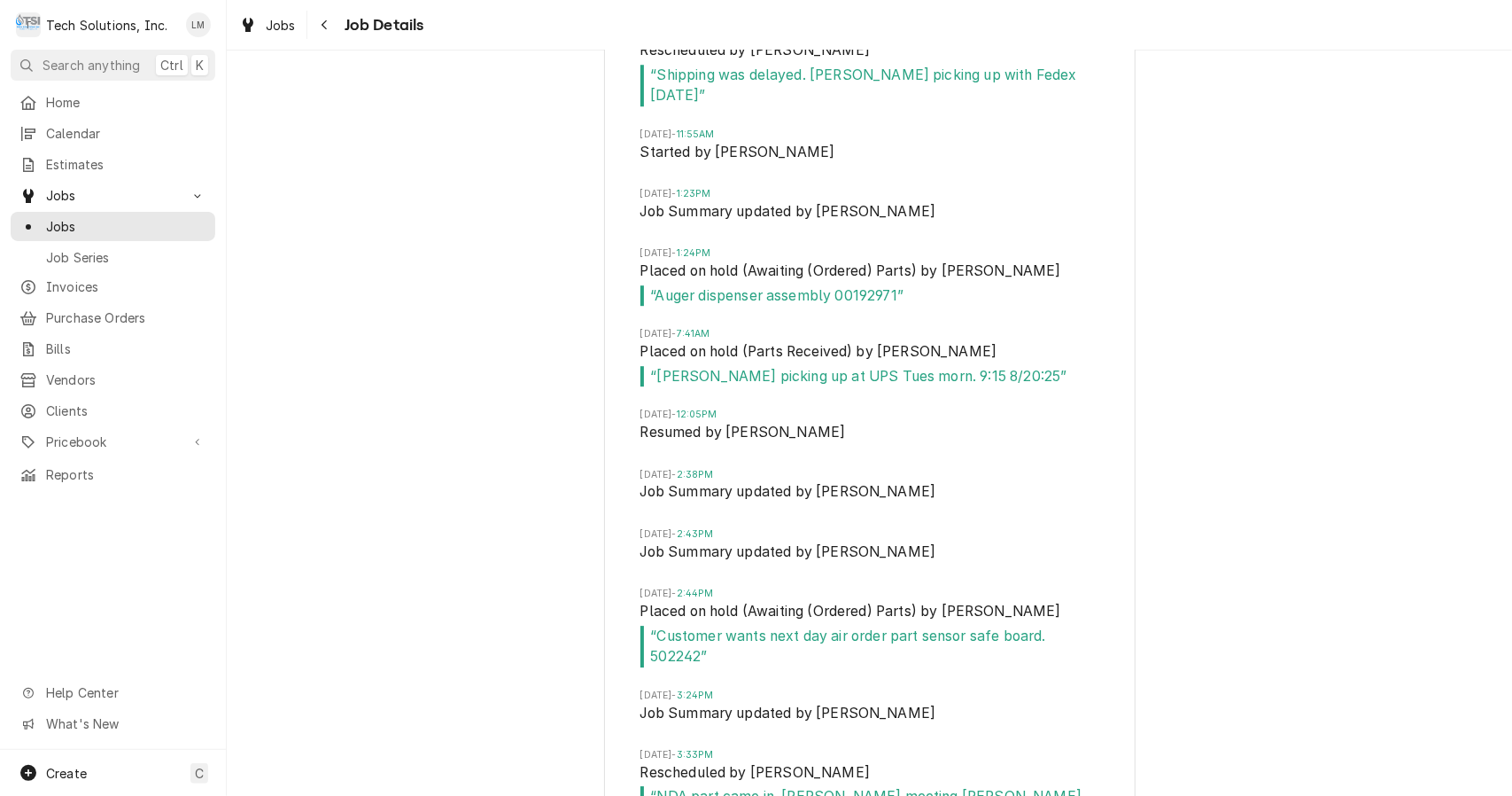
scroll to position [3607, 0]
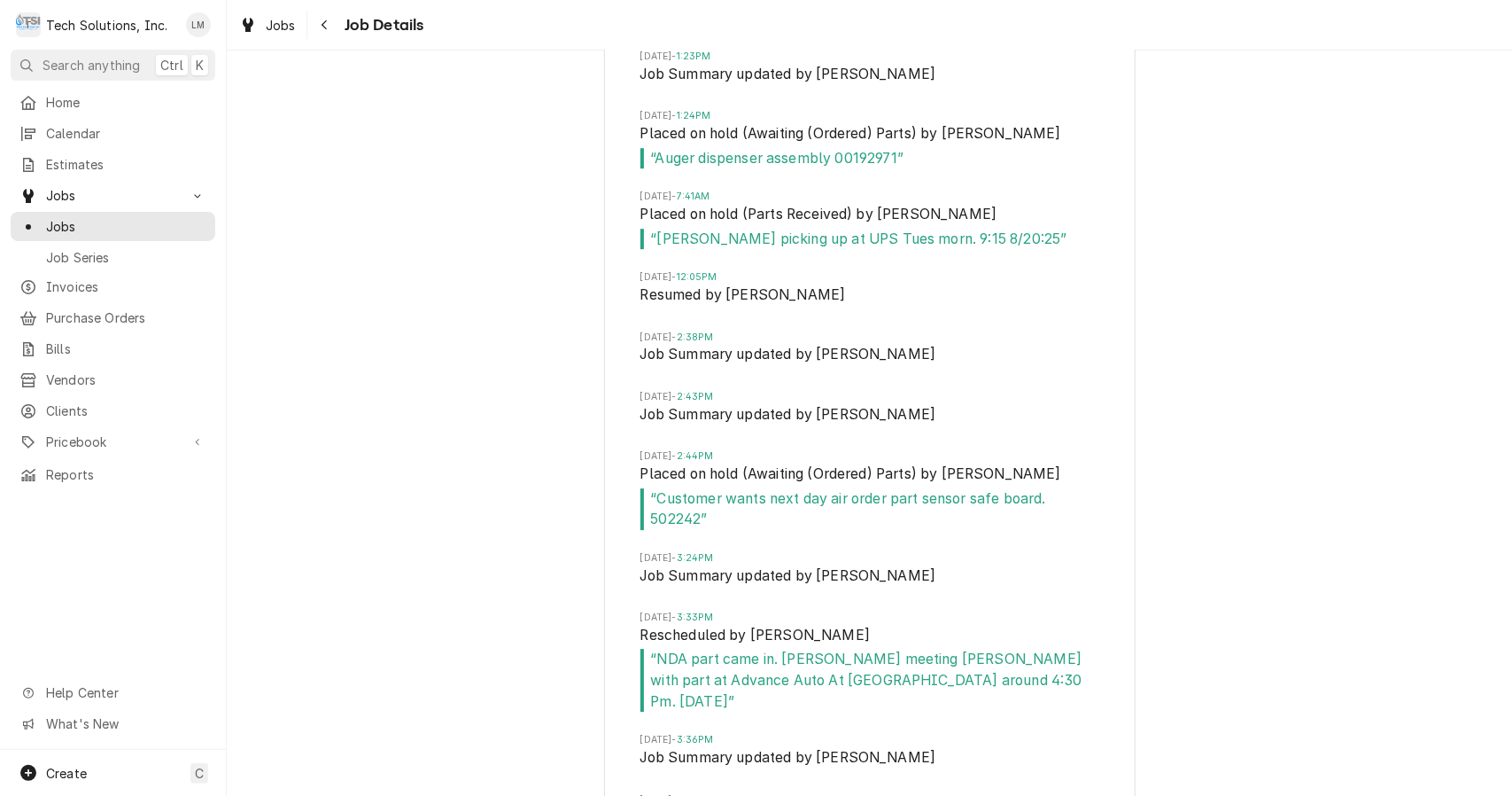
click at [1241, 594] on div "Job Timeline [DATE] 11:21AM Created by [PERSON_NAME] [DATE] 11:22AM Updated by …" at bounding box center [869, 167] width 1285 height 1491
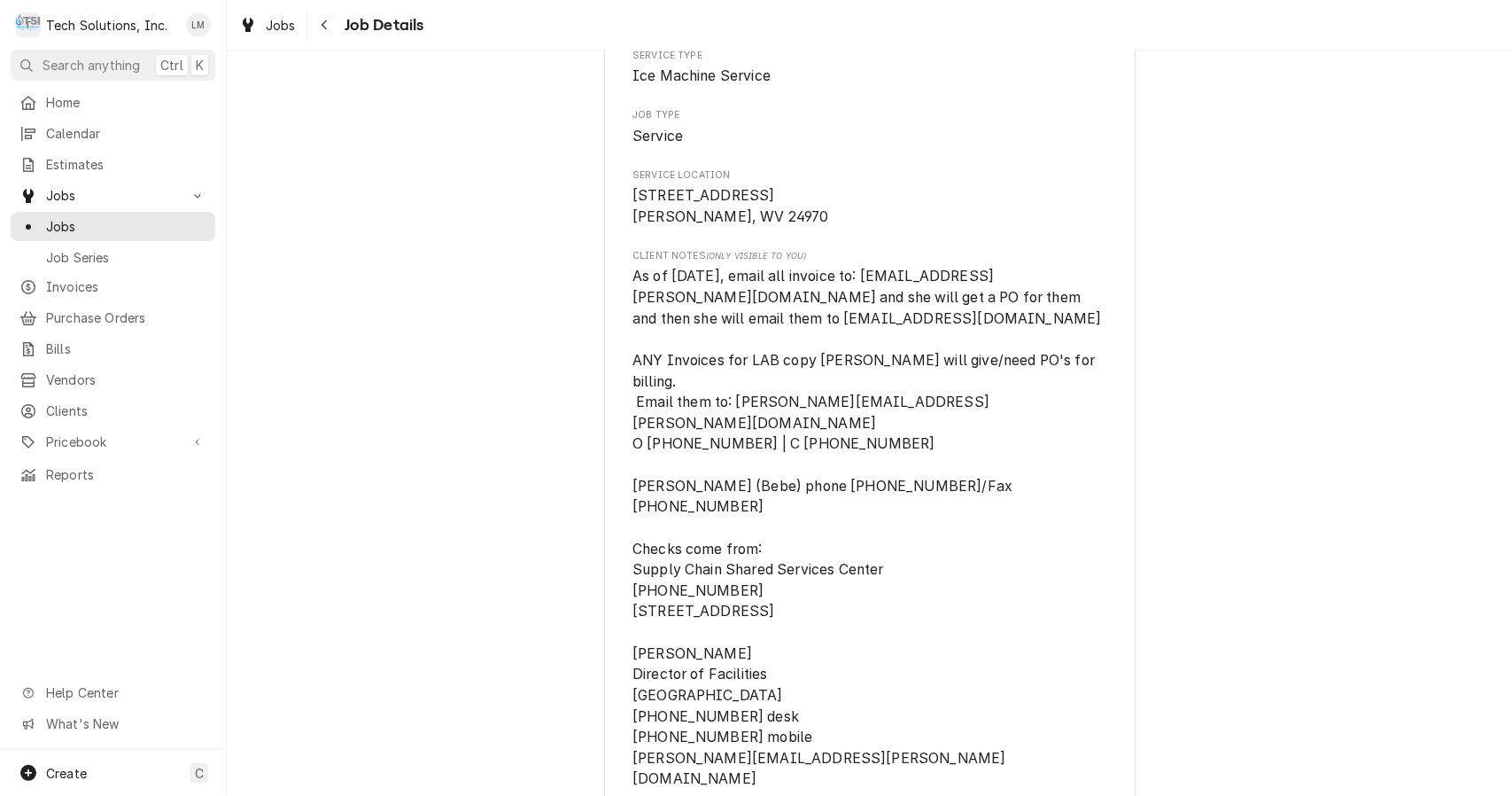
scroll to position [0, 0]
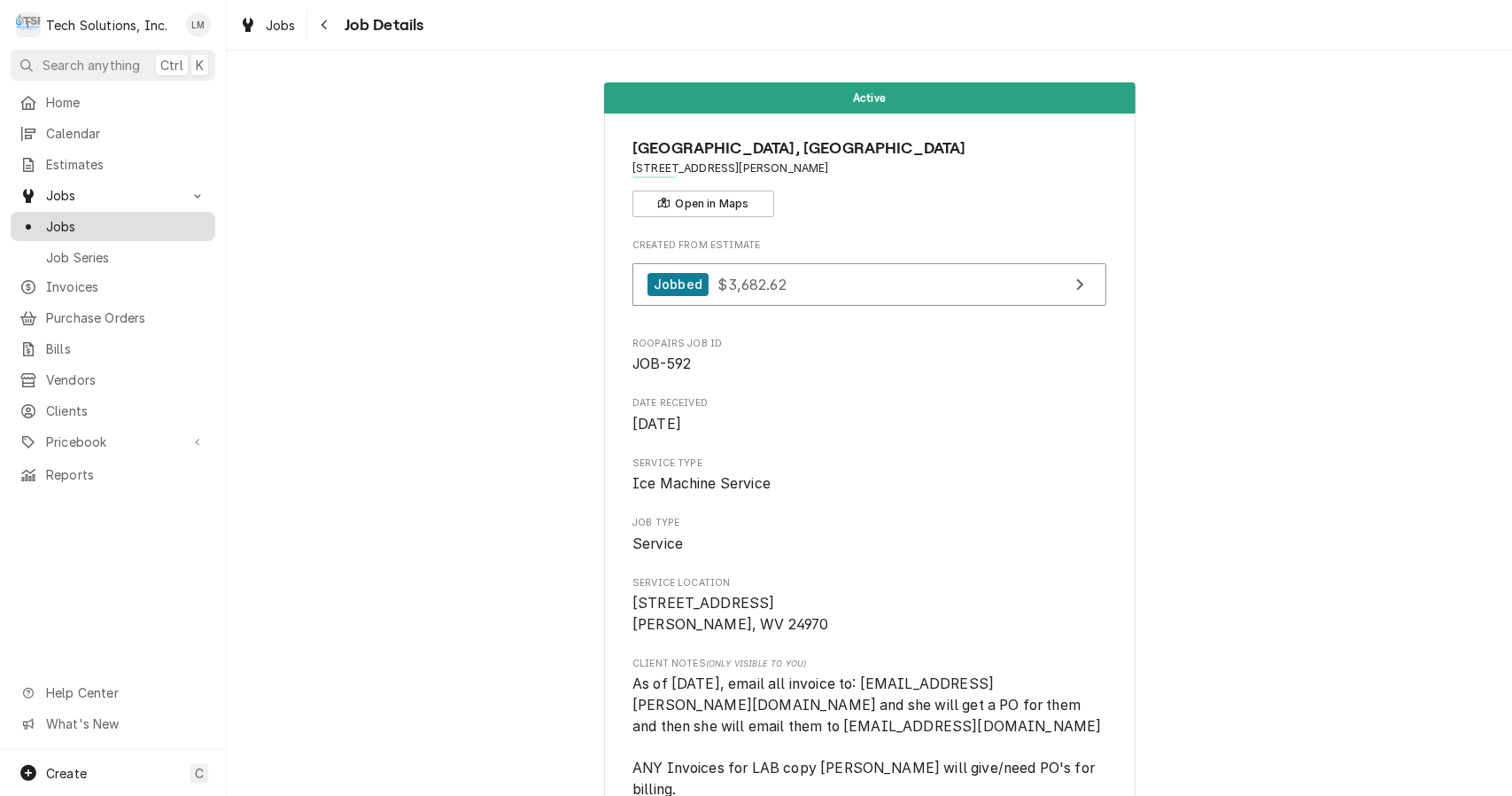
click at [78, 222] on span "Jobs" at bounding box center [125, 226] width 160 height 18
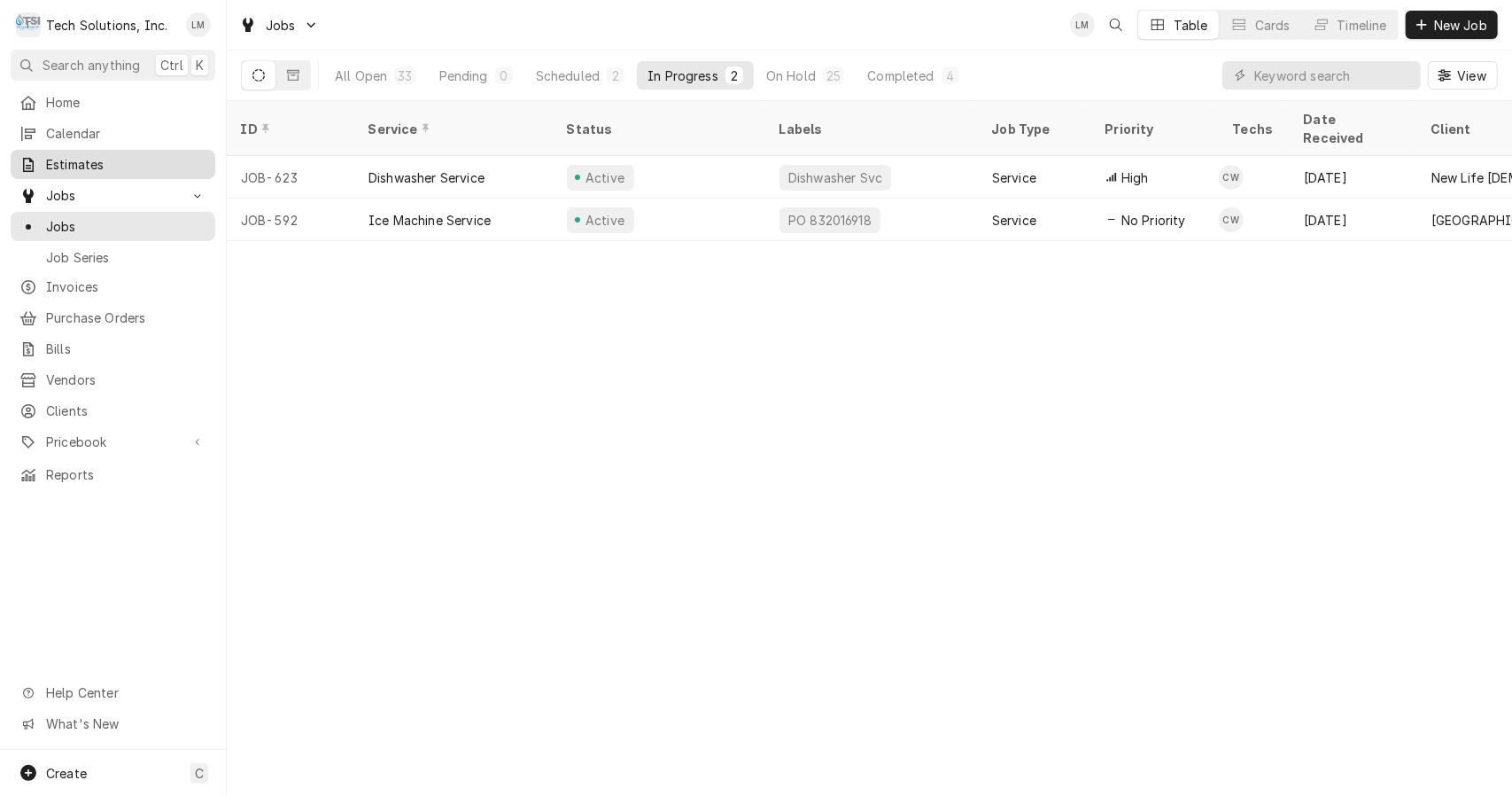
click at [72, 161] on span "Estimates" at bounding box center [125, 164] width 160 height 18
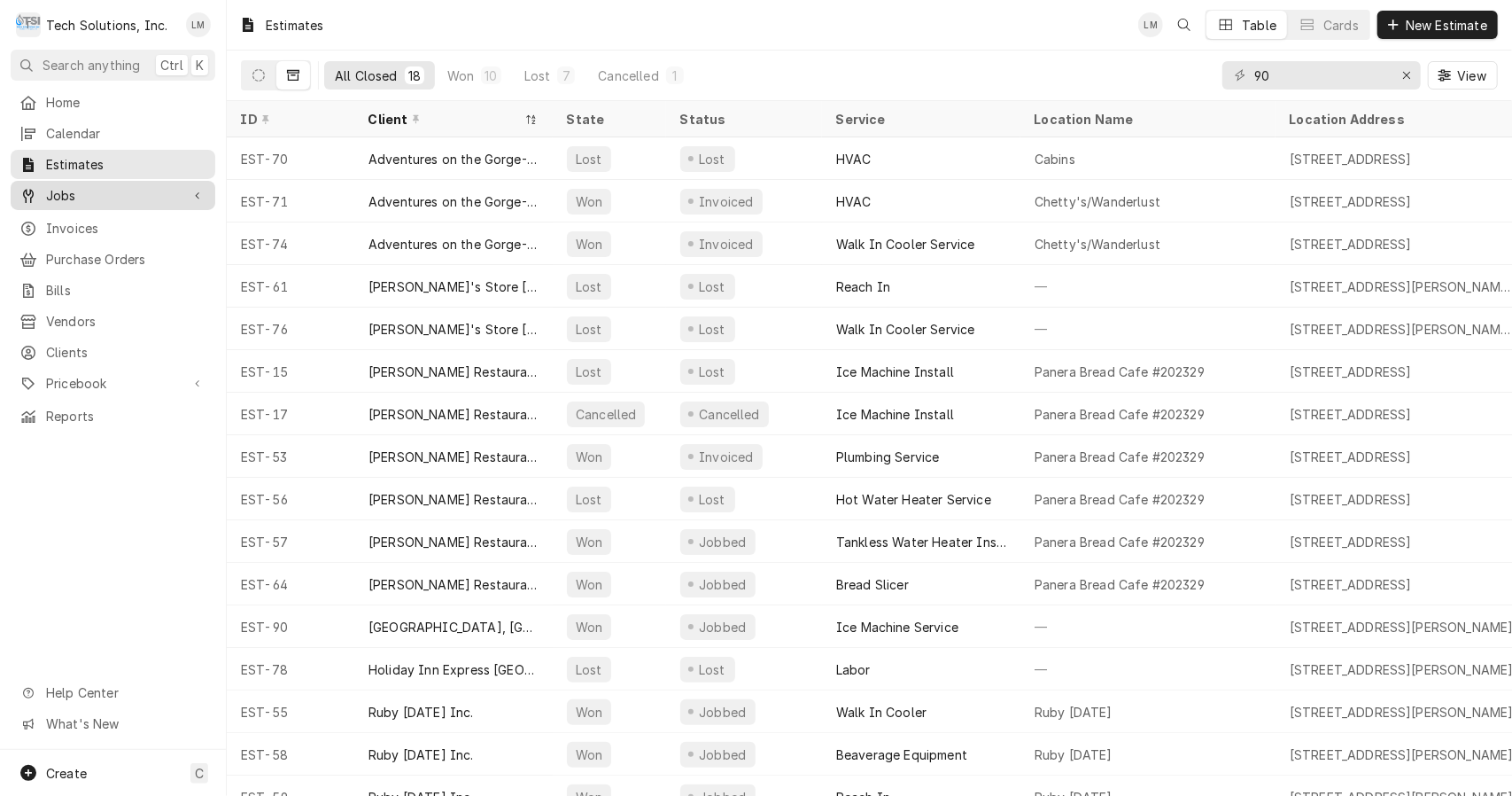
click at [64, 199] on div "Jobs" at bounding box center [113, 195] width 198 height 22
click at [69, 222] on span "Jobs" at bounding box center [125, 226] width 160 height 18
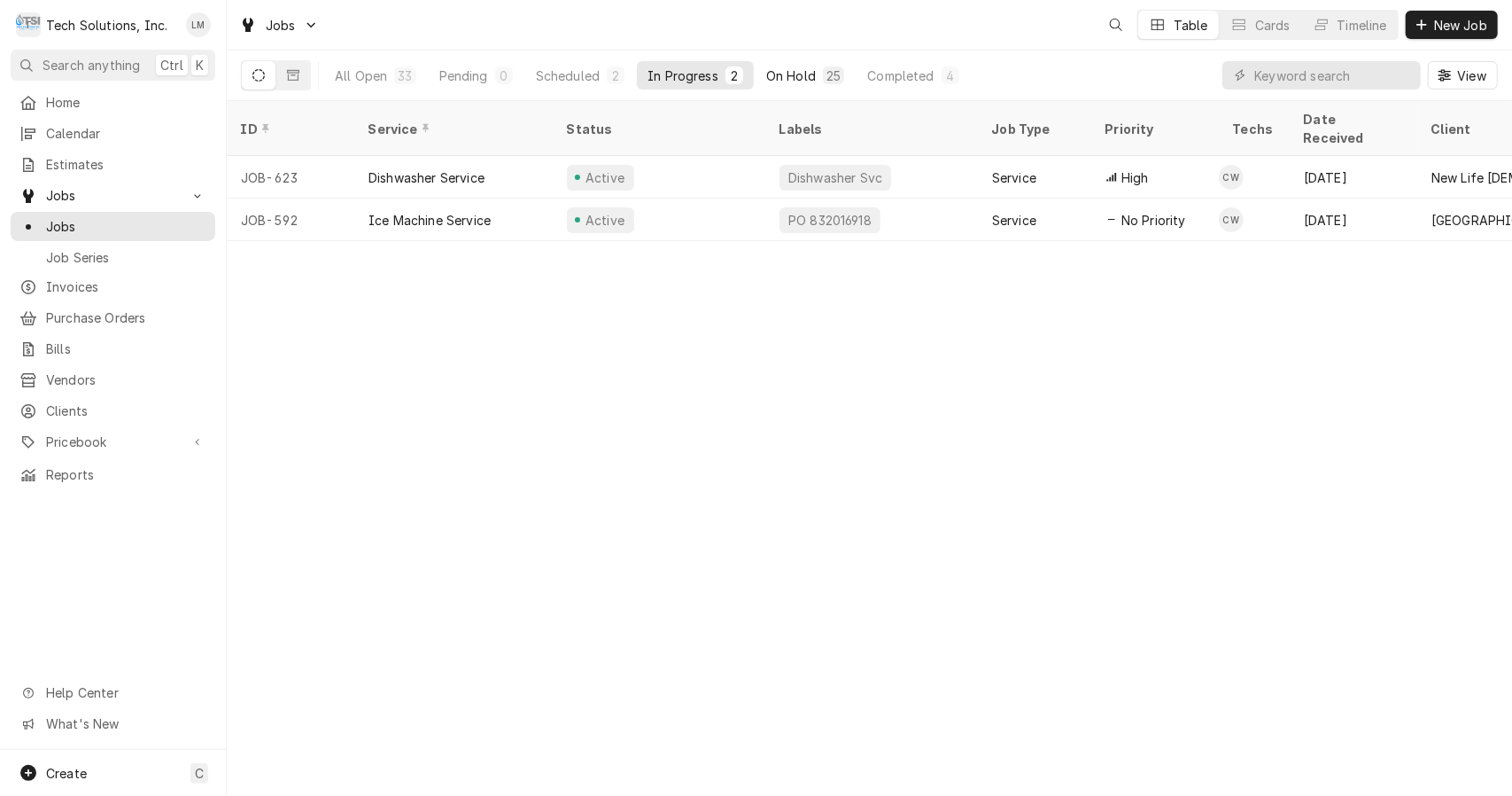
click at [803, 81] on div "On Hold" at bounding box center [791, 76] width 49 height 18
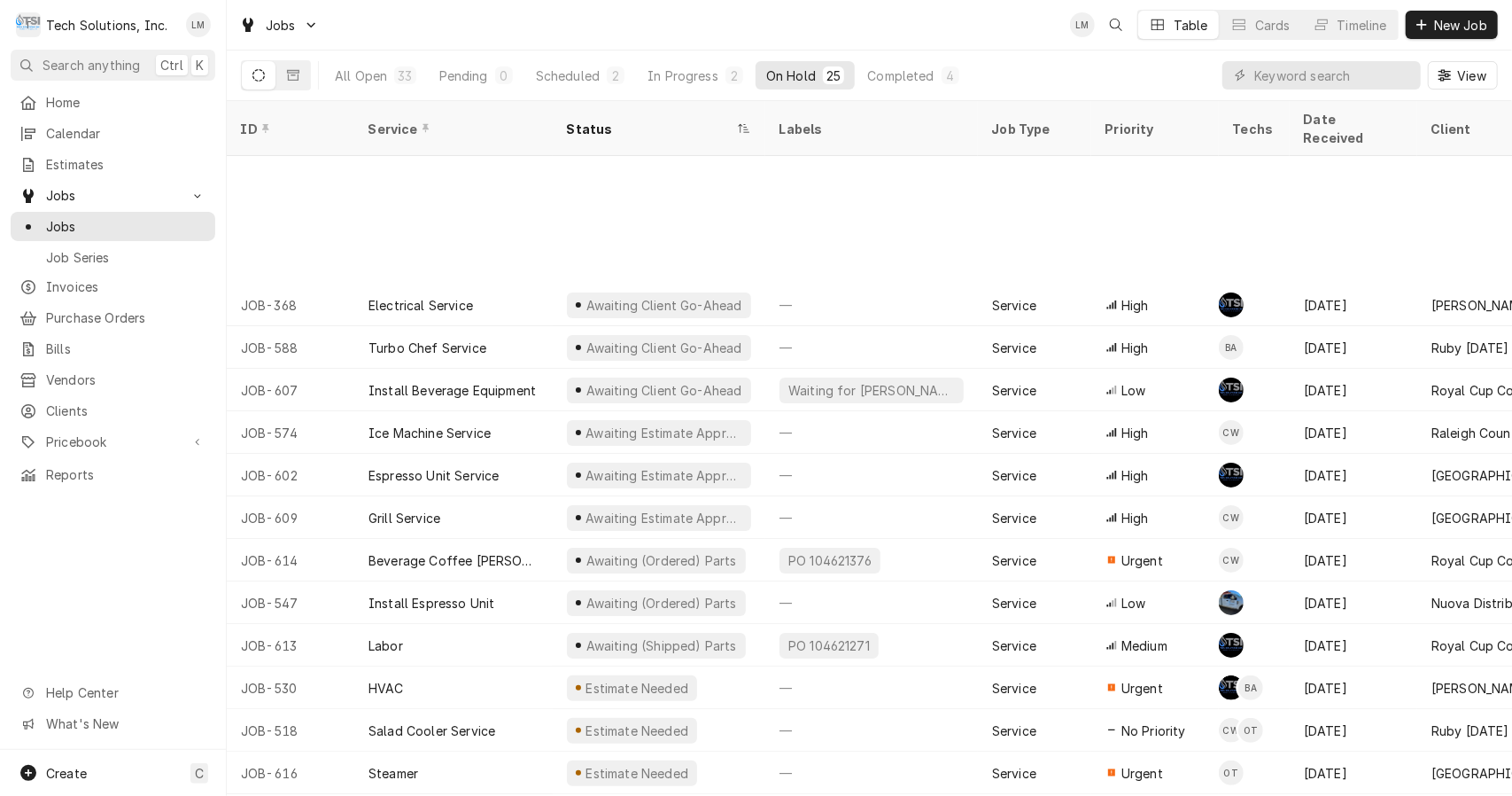
scroll to position [195, 0]
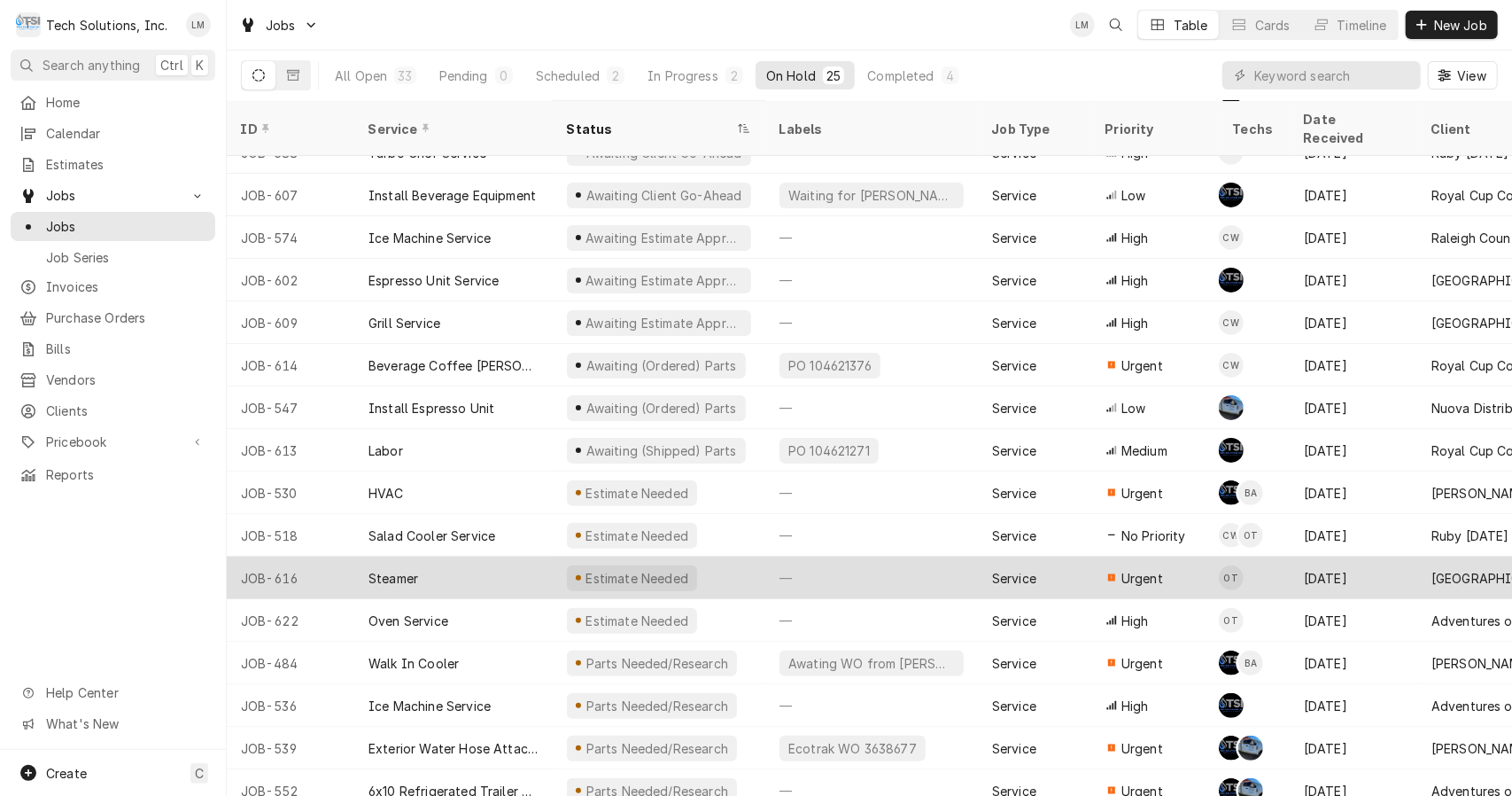
click at [276, 556] on div "JOB-616" at bounding box center [290, 577] width 127 height 42
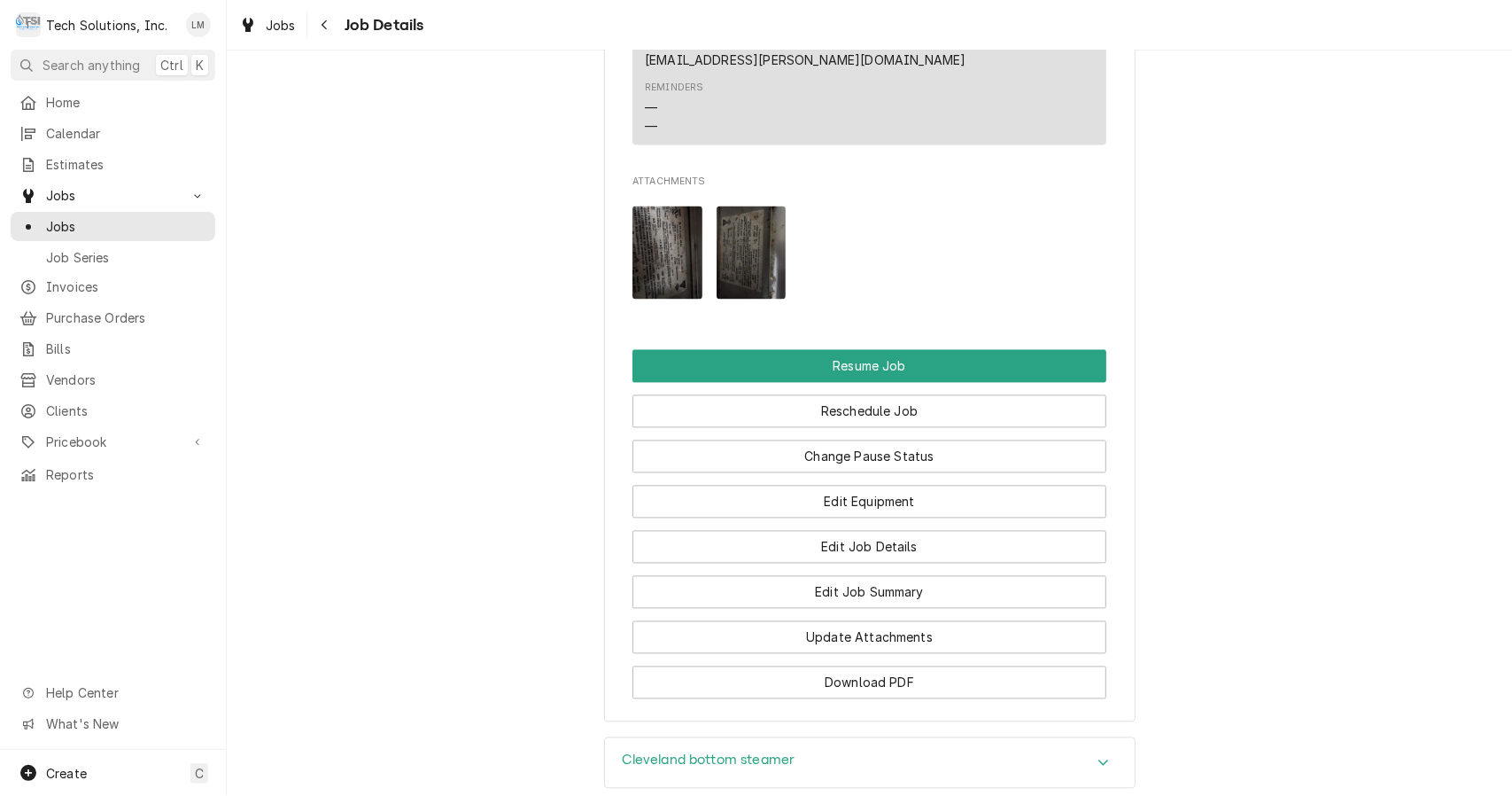
scroll to position [2255, 0]
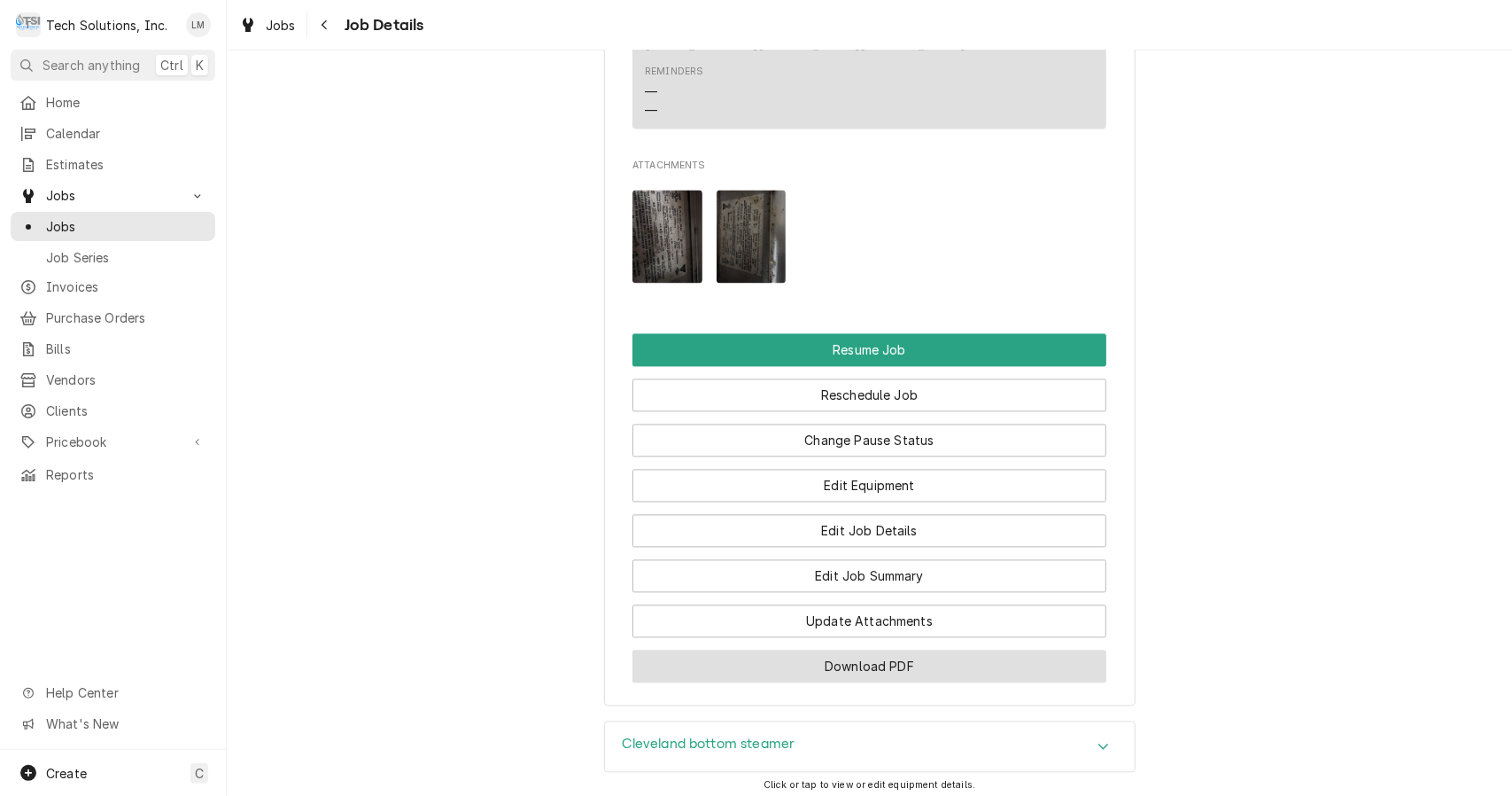
click at [880, 651] on button "Download PDF" at bounding box center [869, 667] width 474 height 33
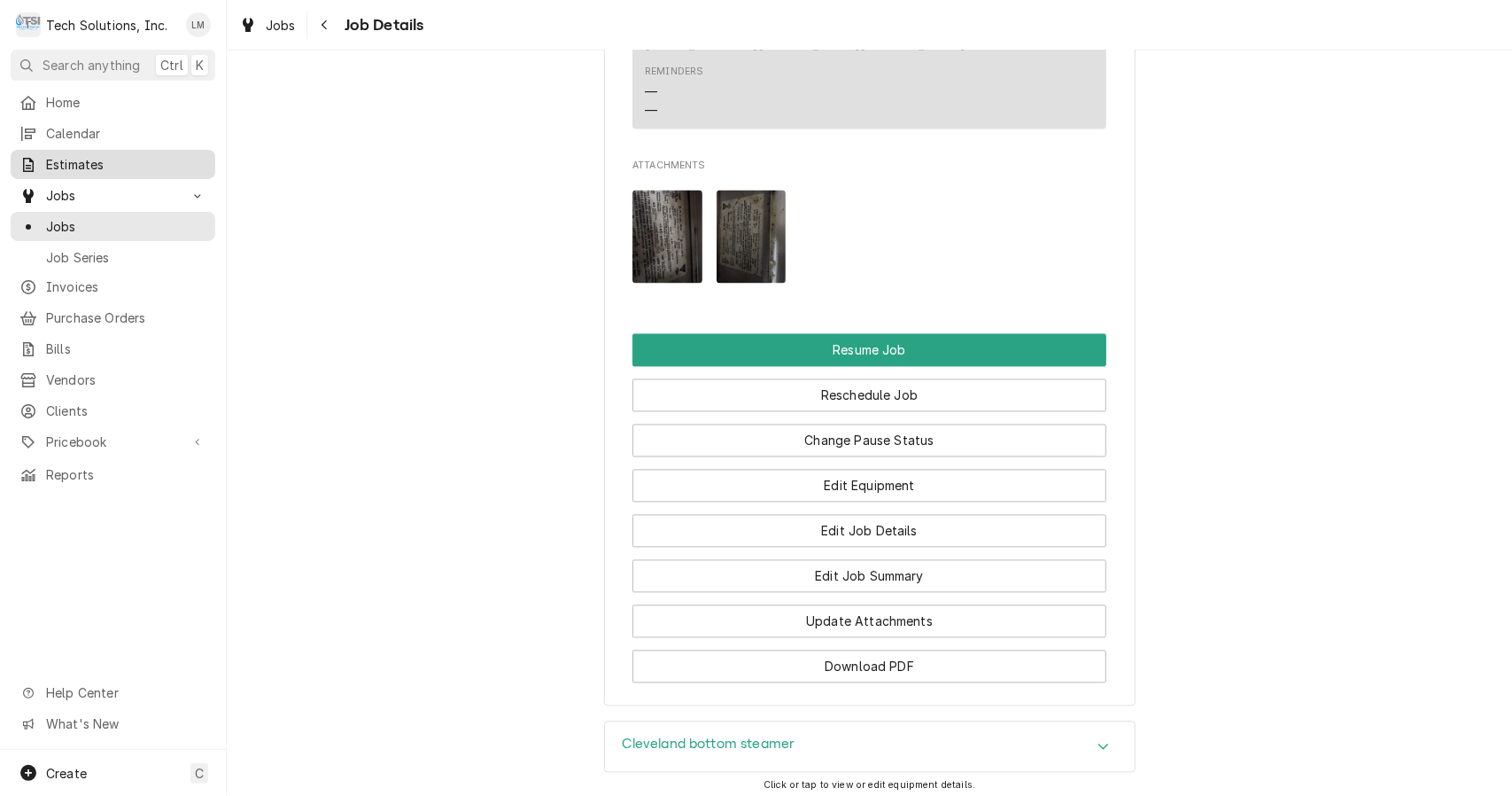
click at [85, 154] on div "Estimates" at bounding box center [113, 165] width 198 height 22
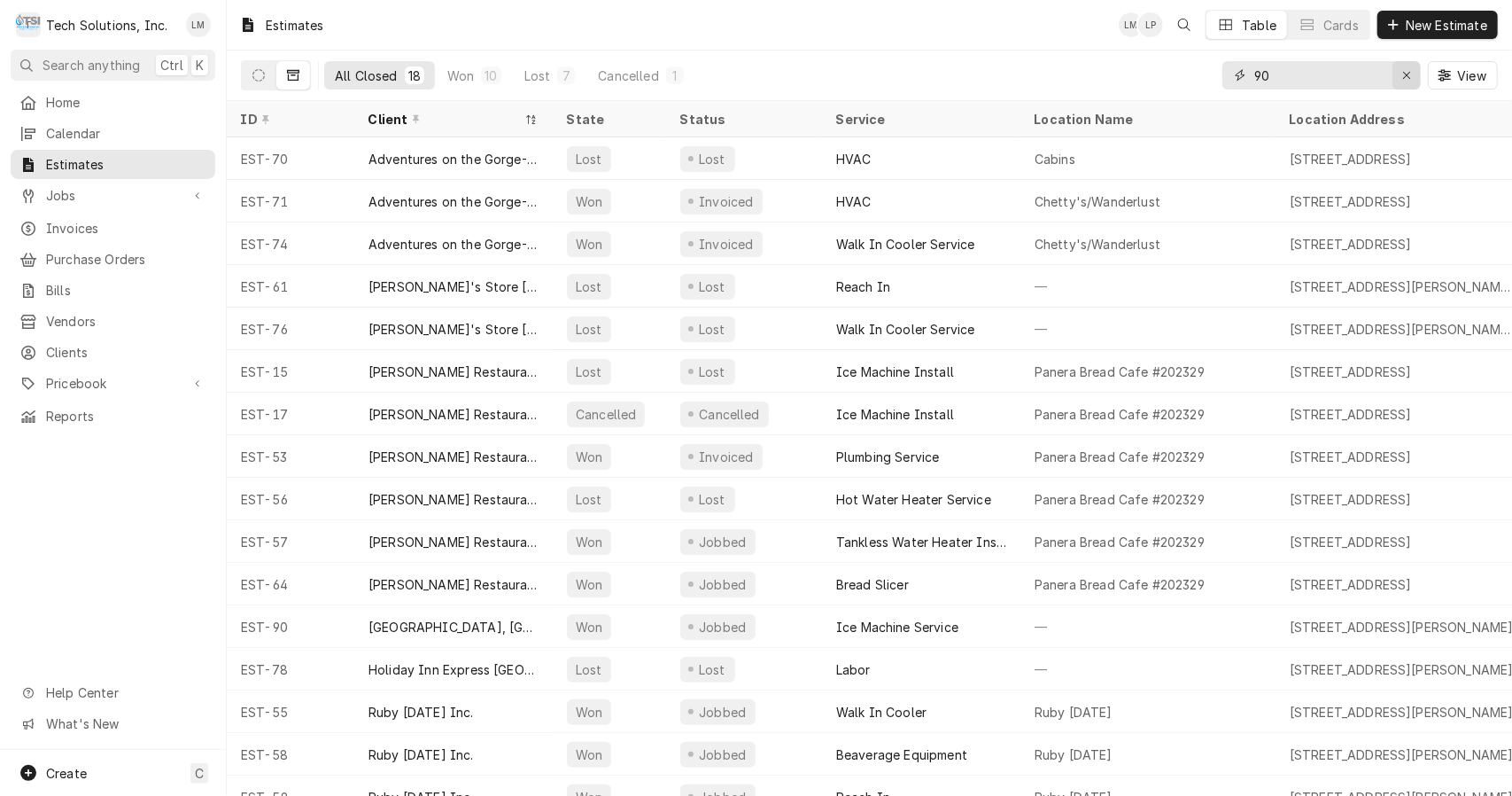
click at [1407, 74] on icon "Erase input" at bounding box center [1407, 75] width 7 height 7
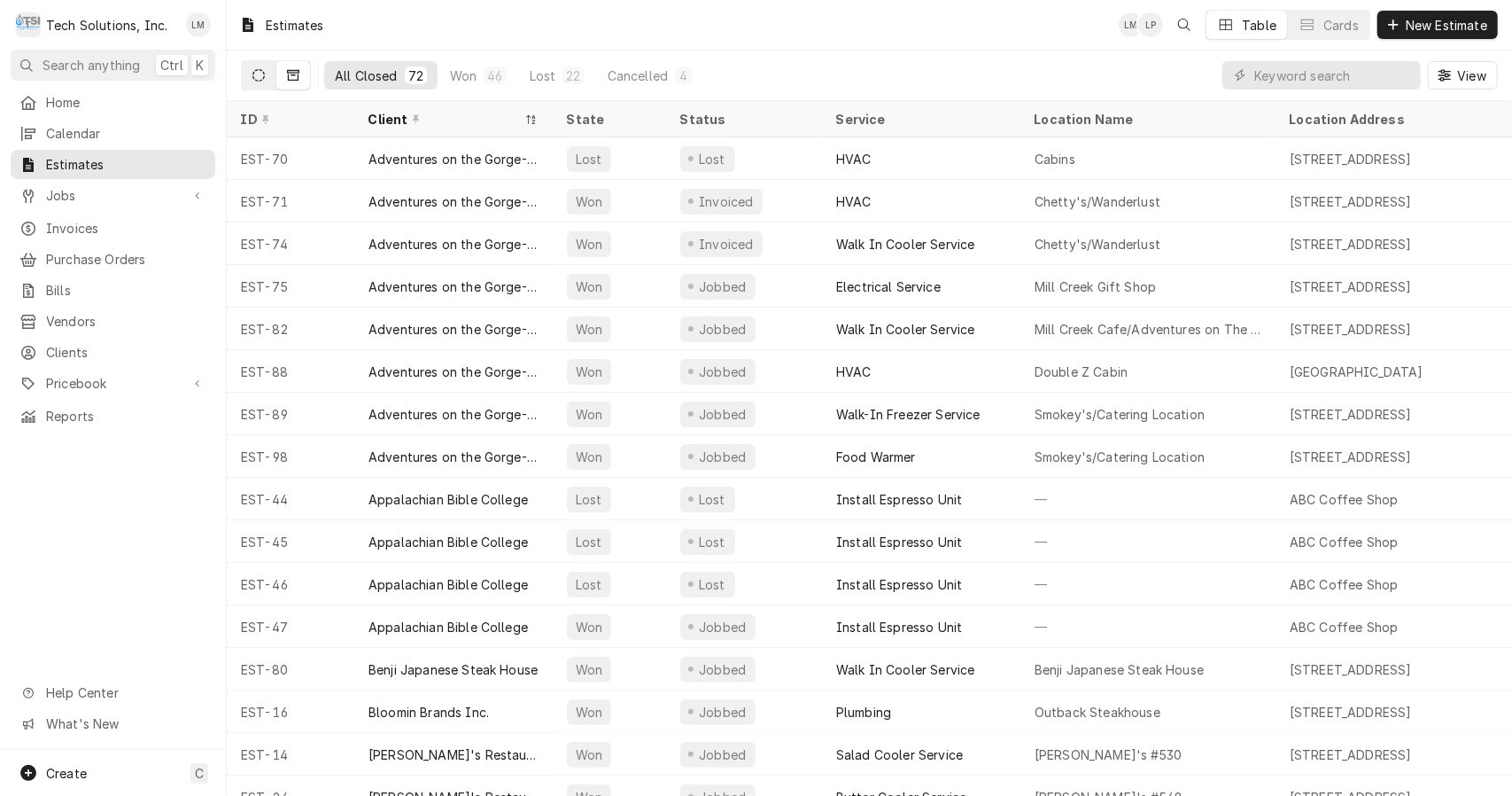
click at [269, 68] on button "Dynamic Content Wrapper" at bounding box center [258, 75] width 34 height 28
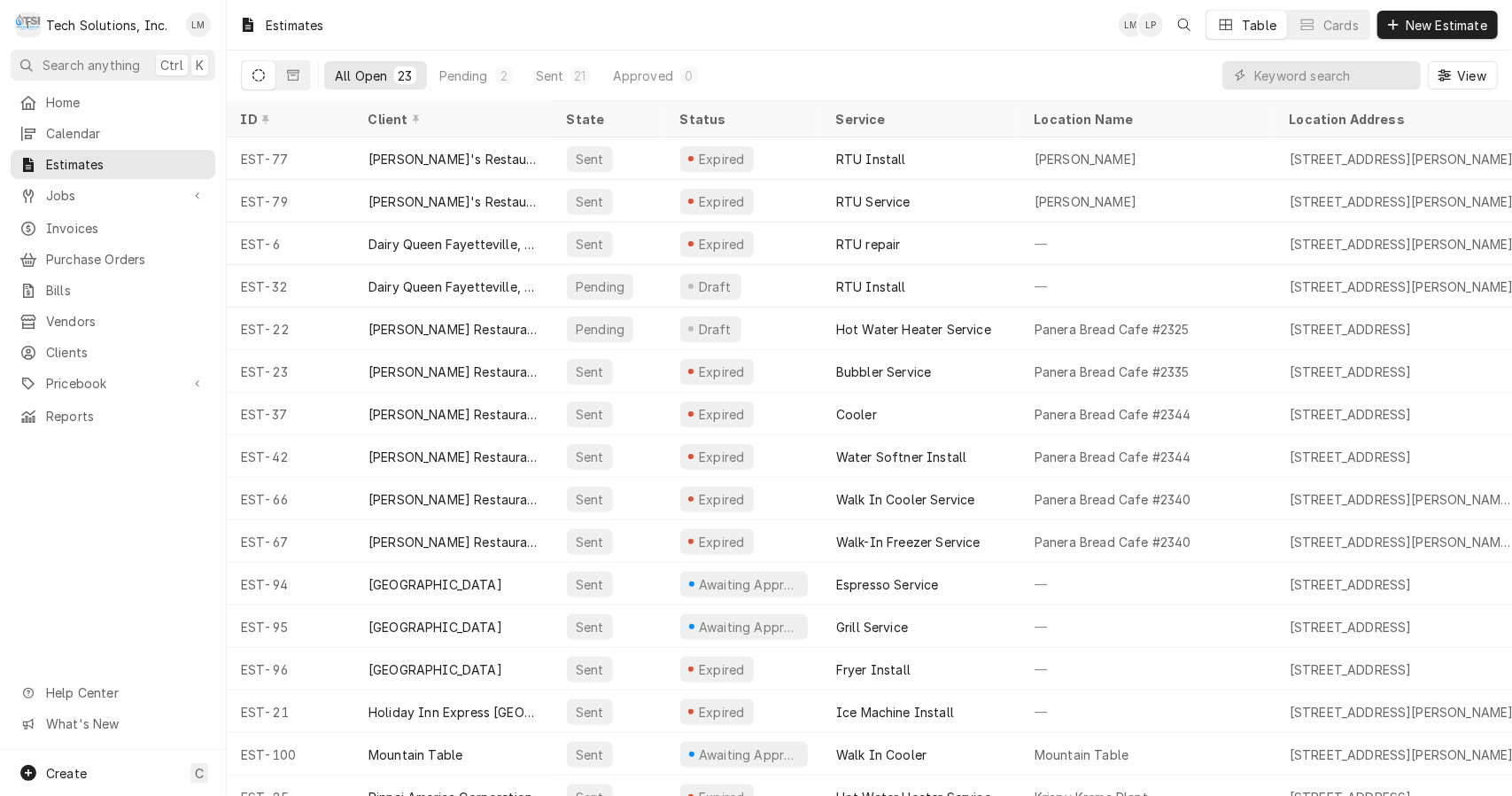
scroll to position [329, 0]
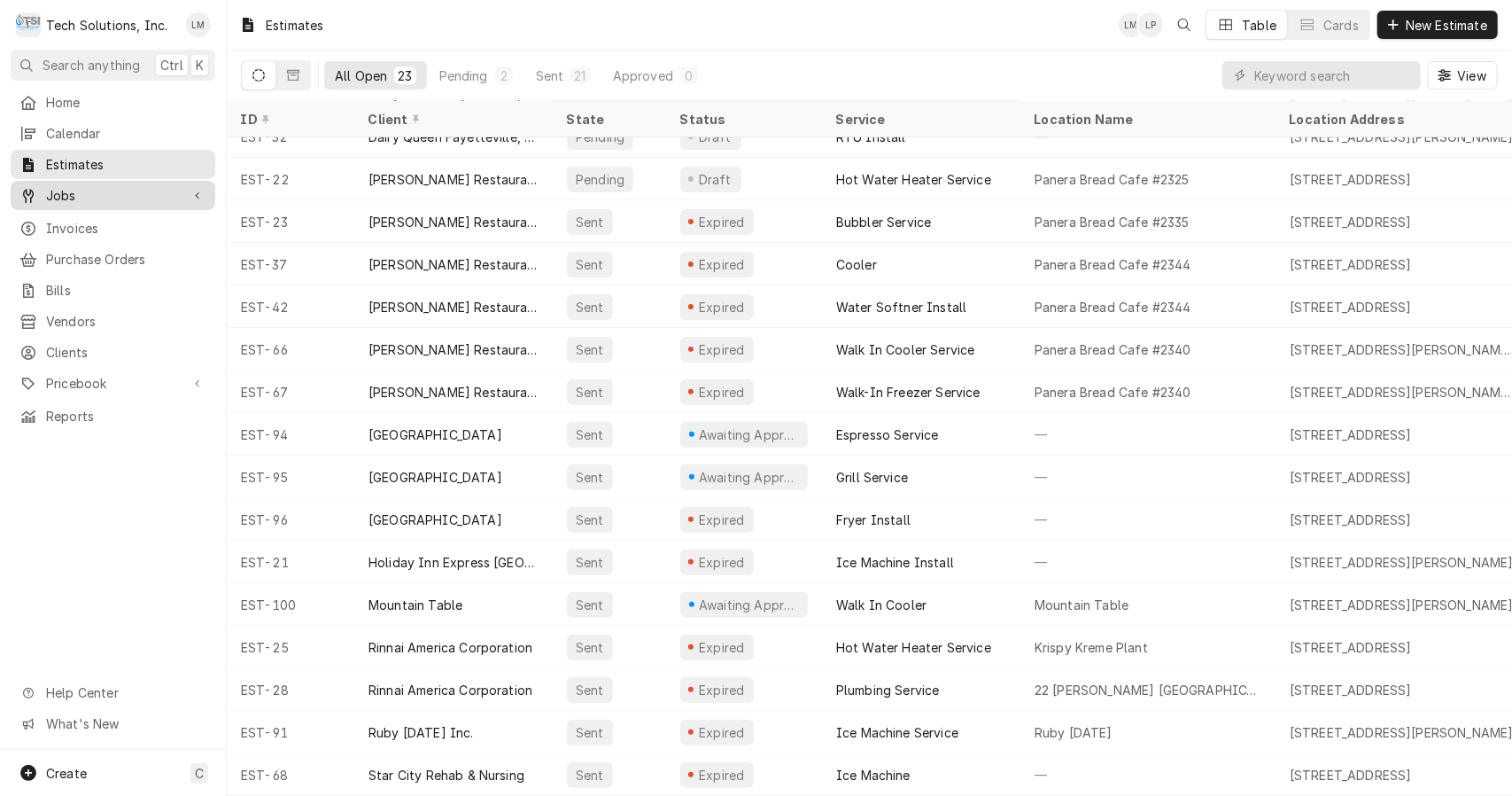
click at [88, 192] on span "Jobs" at bounding box center [113, 195] width 134 height 18
click at [83, 227] on span "Jobs" at bounding box center [125, 226] width 160 height 18
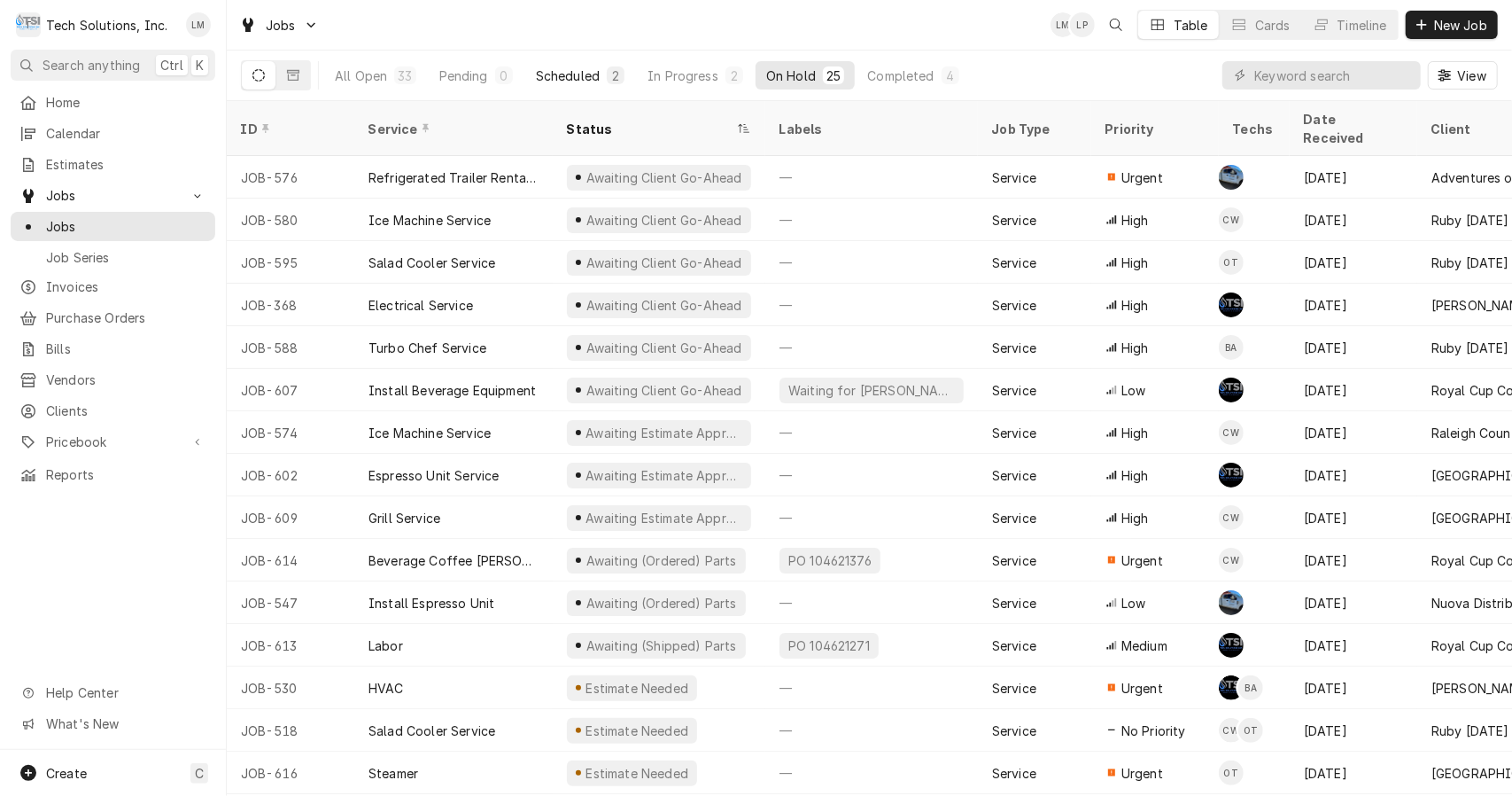
click at [575, 74] on div "Scheduled" at bounding box center [568, 76] width 64 height 18
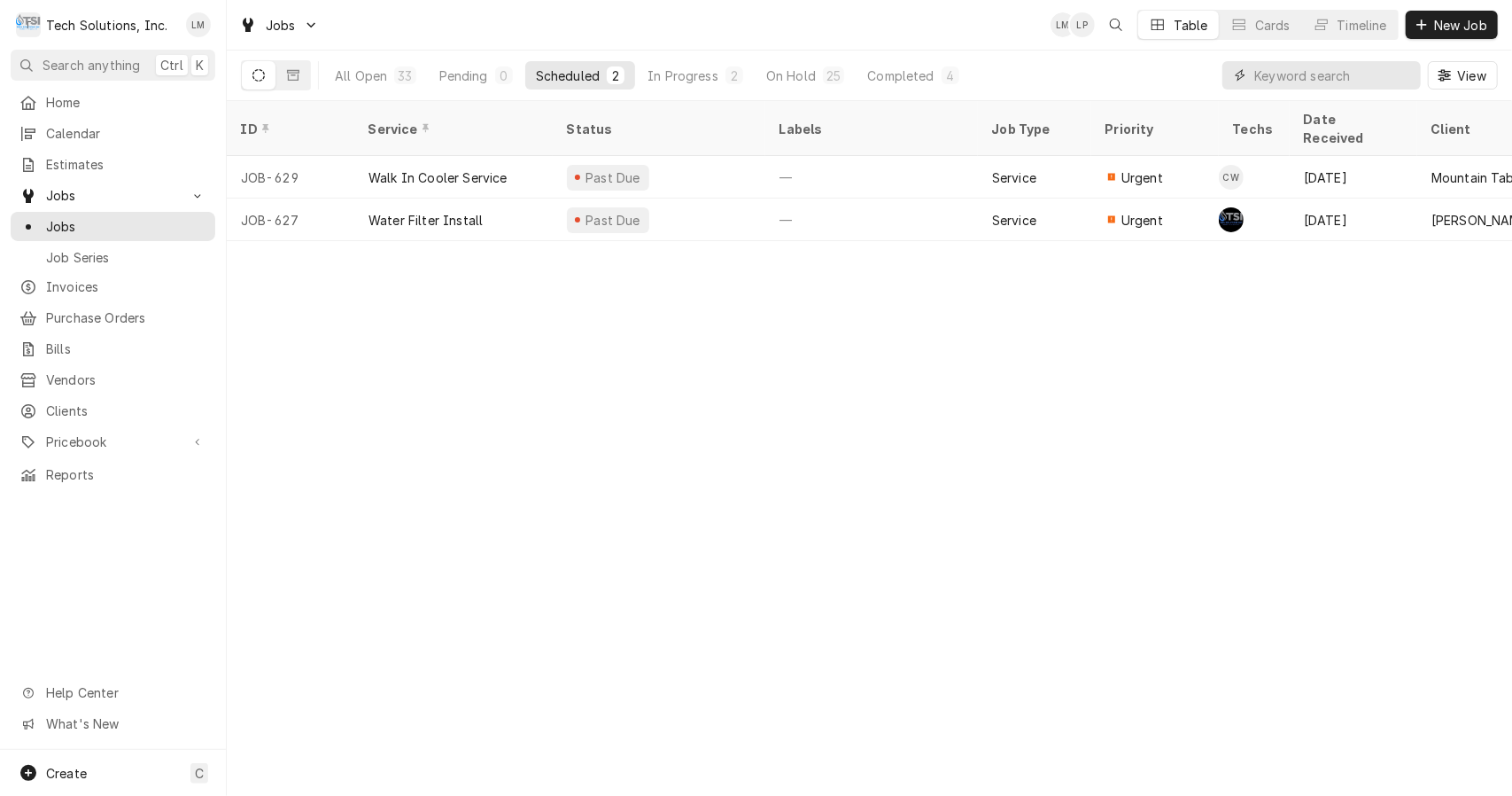
click at [1297, 81] on input "Dynamic Content Wrapper" at bounding box center [1333, 75] width 157 height 28
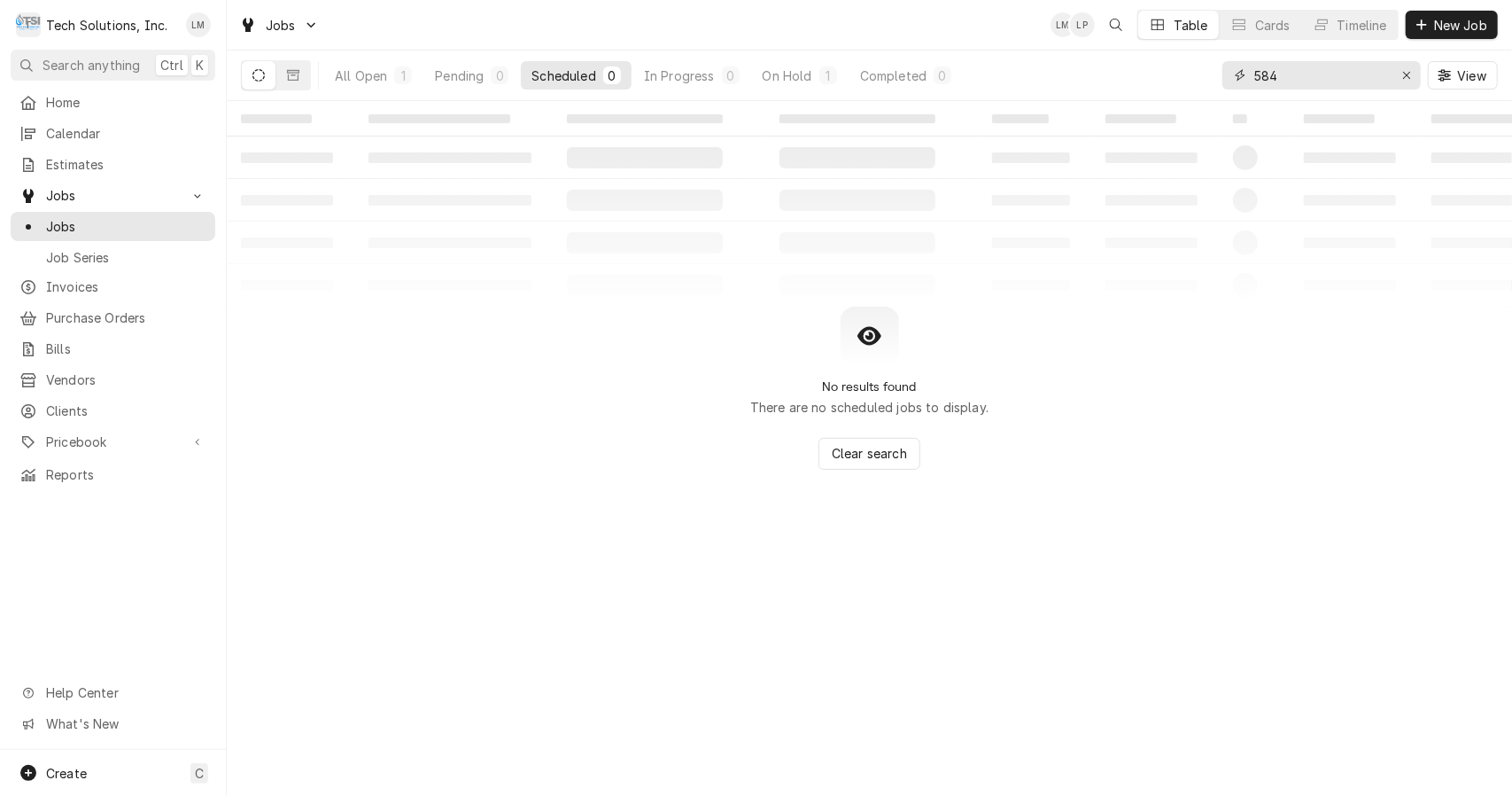
type input "584"
click at [299, 81] on button "Dynamic Content Wrapper" at bounding box center [293, 75] width 34 height 28
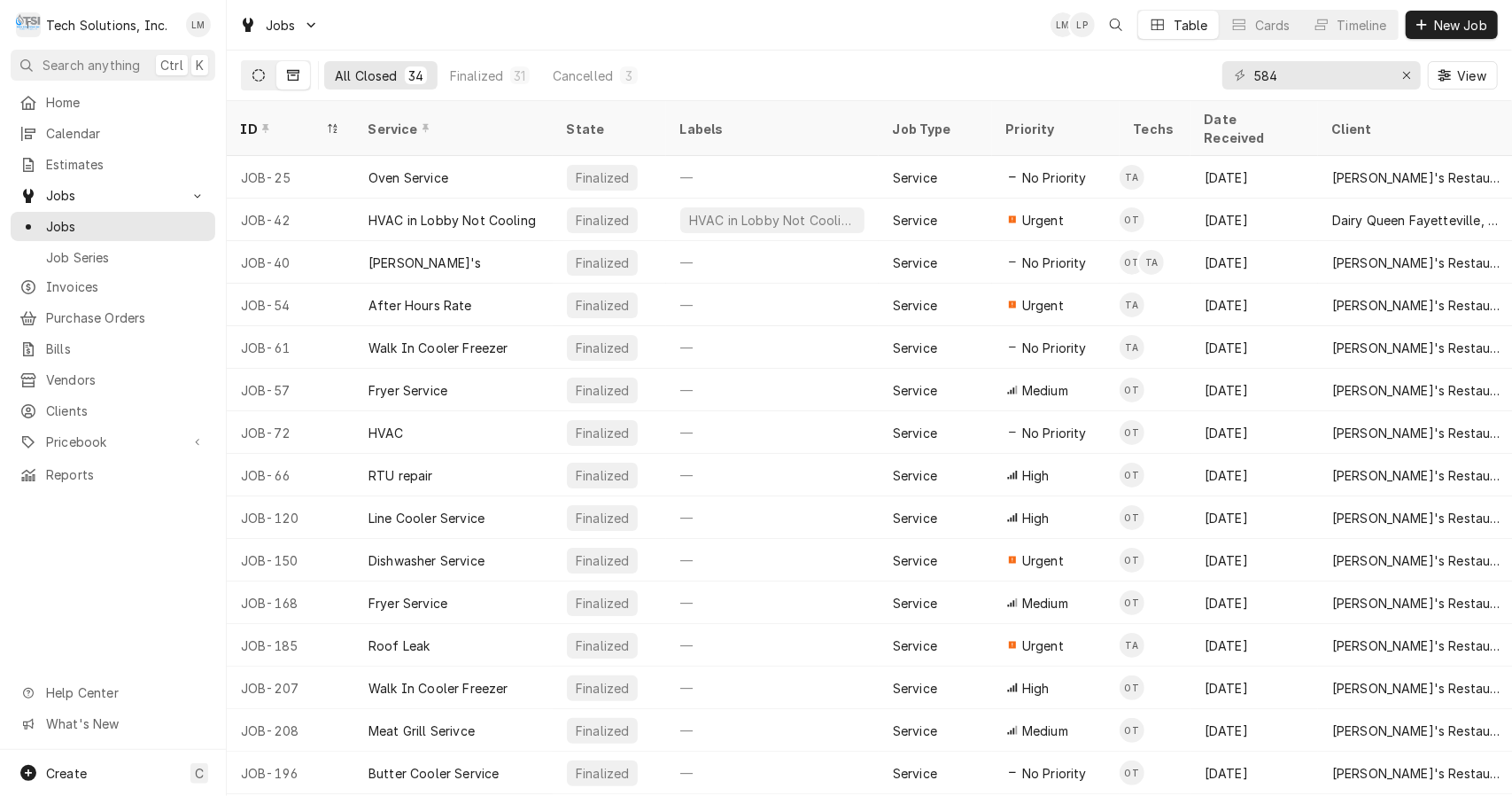
click at [260, 81] on icon "Dynamic Content Wrapper" at bounding box center [259, 76] width 13 height 13
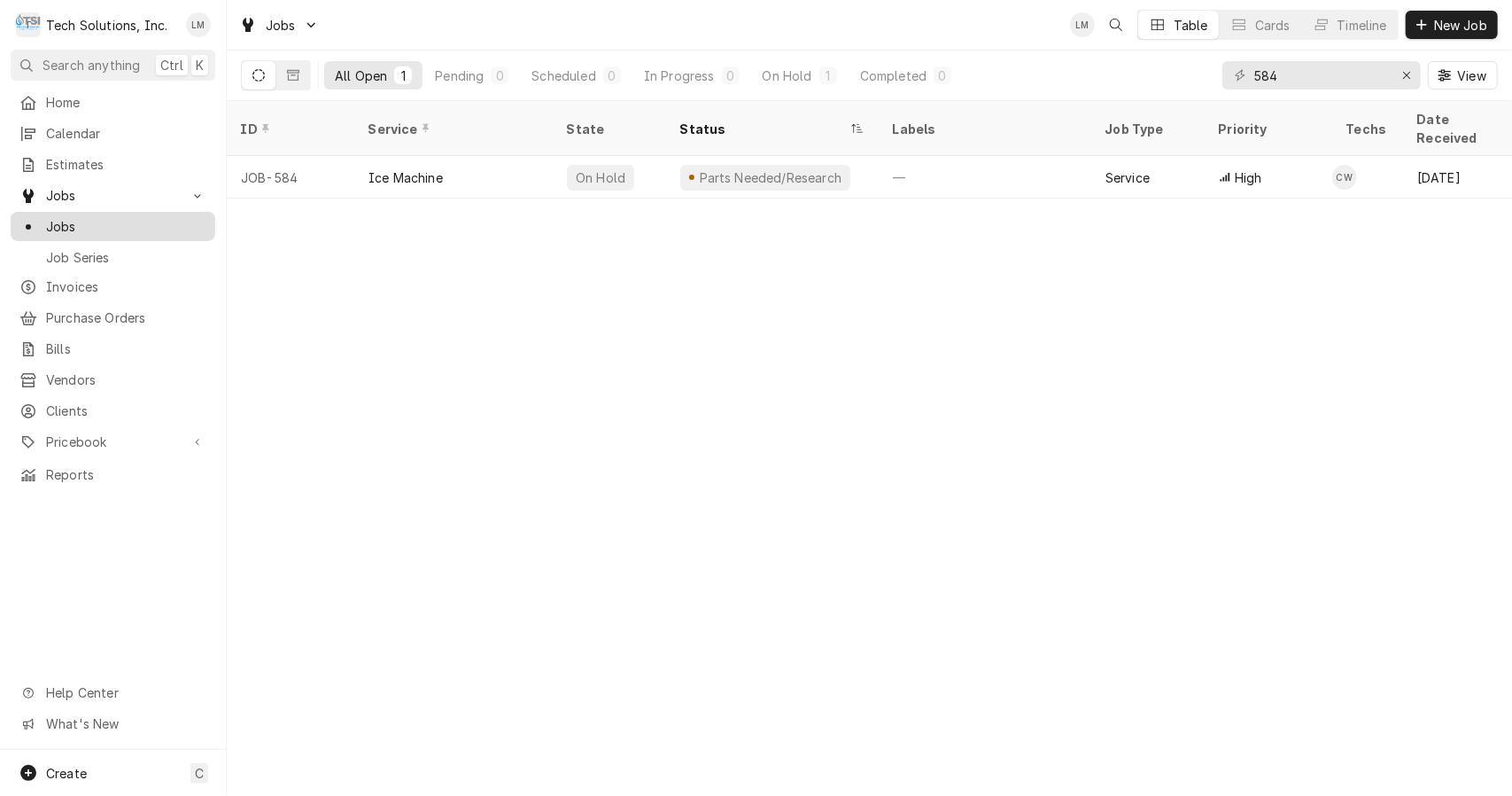
click at [98, 217] on span "Jobs" at bounding box center [125, 226] width 160 height 18
click at [263, 156] on div "JOB-584" at bounding box center [290, 177] width 127 height 42
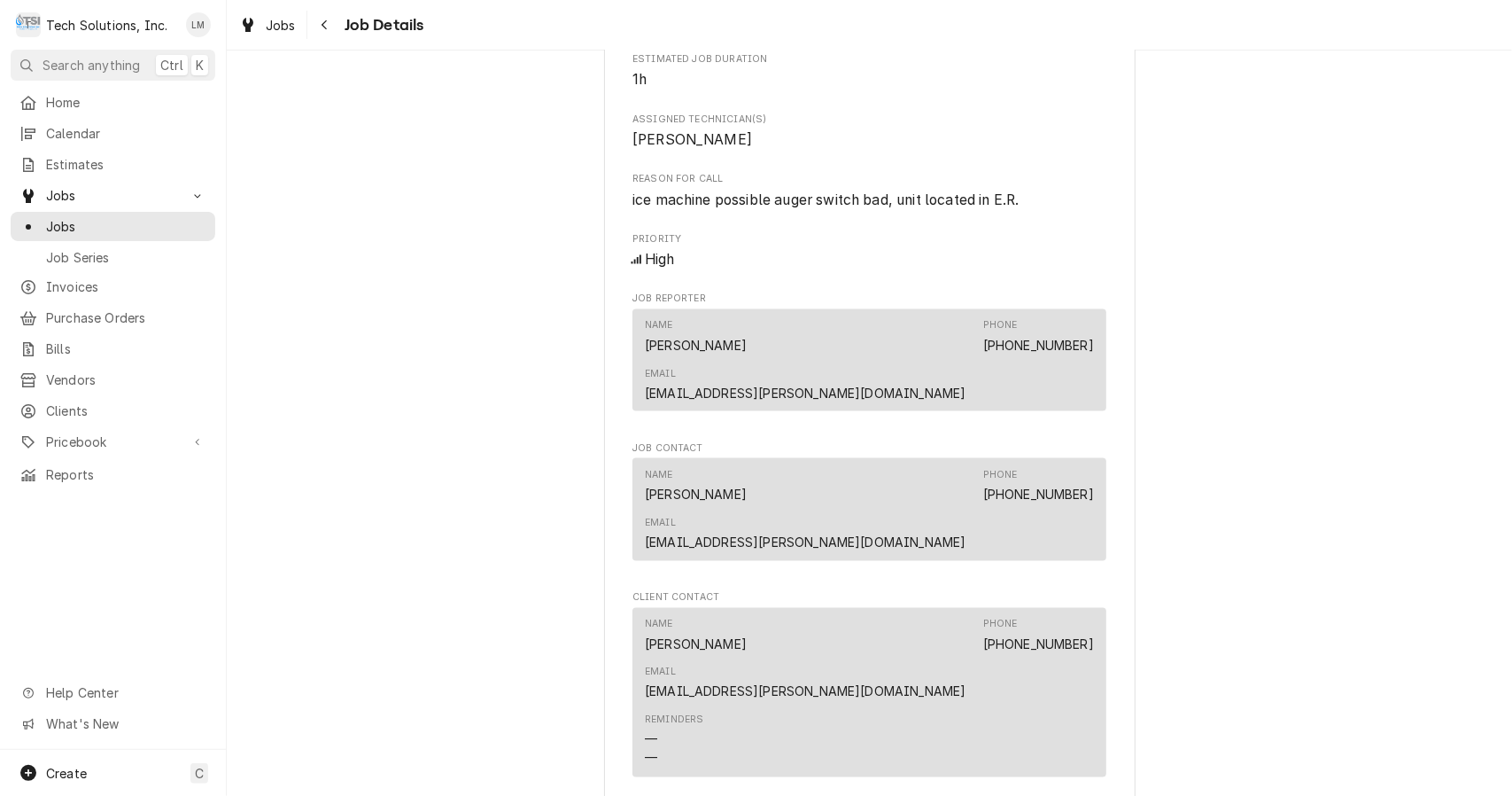
scroll to position [1656, 0]
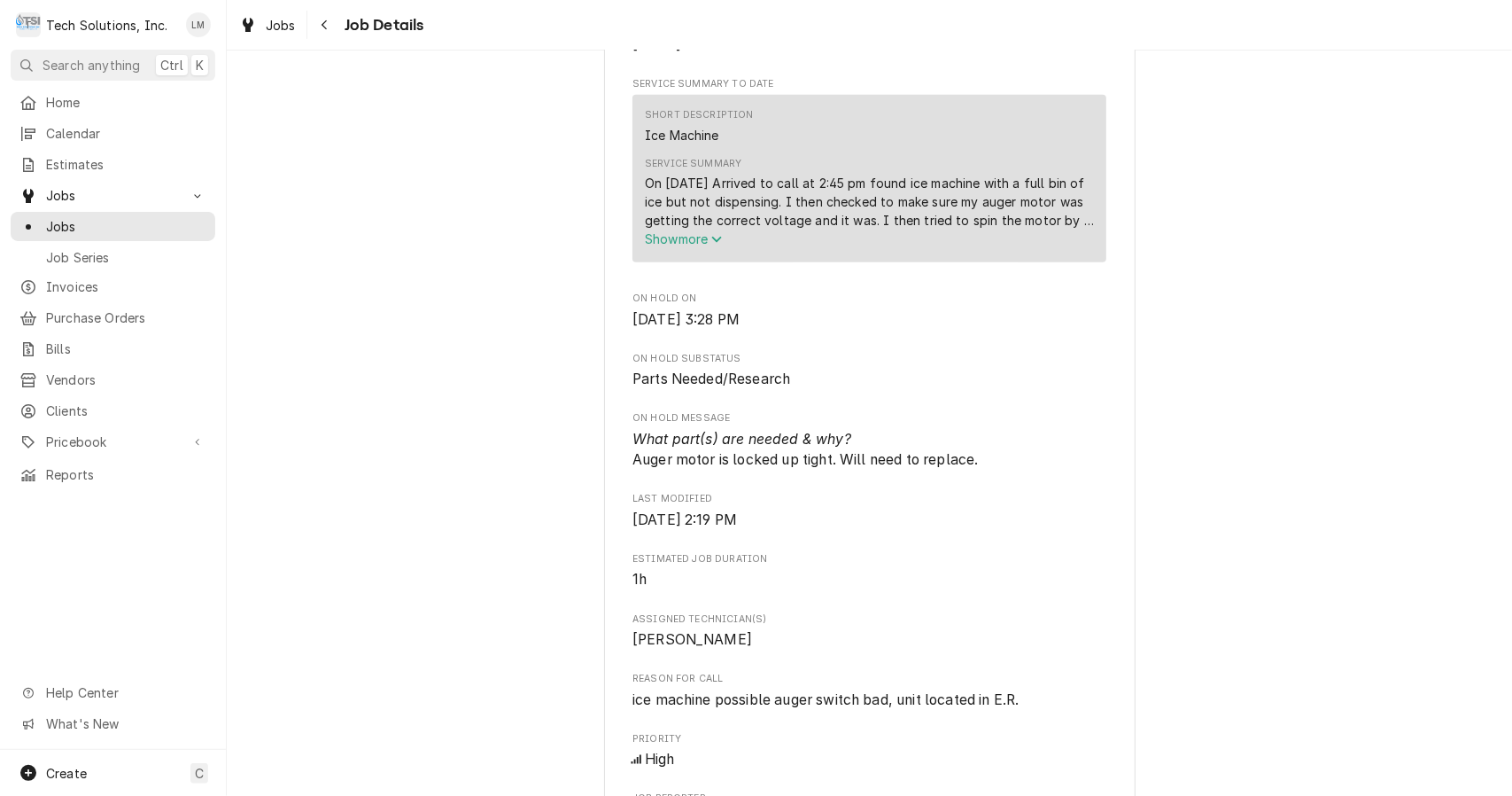
scroll to position [1162, 0]
click at [70, 167] on span "Estimates" at bounding box center [125, 164] width 160 height 18
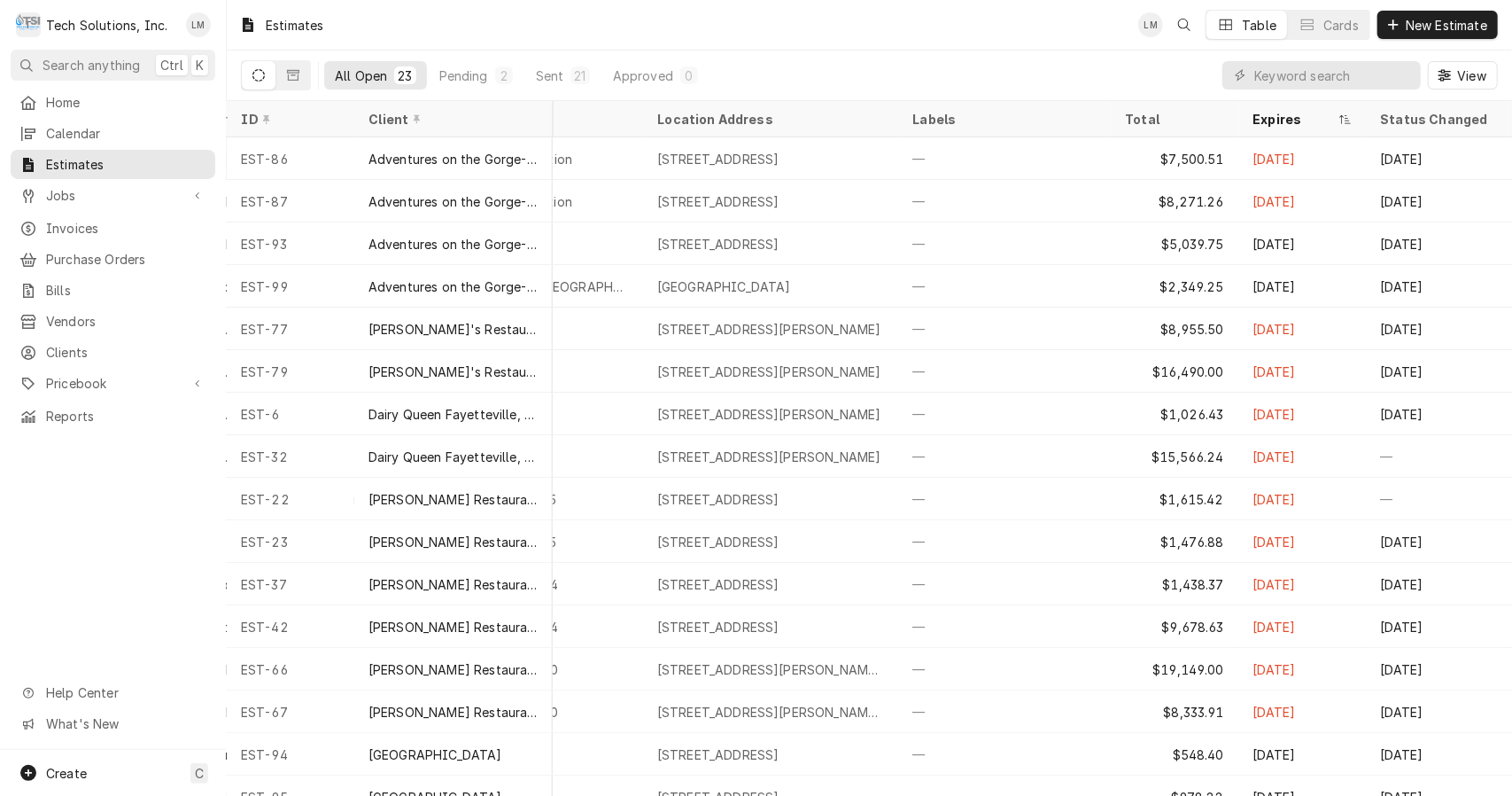
scroll to position [0, 633]
